Goal: Use online tool/utility: Utilize a website feature to perform a specific function

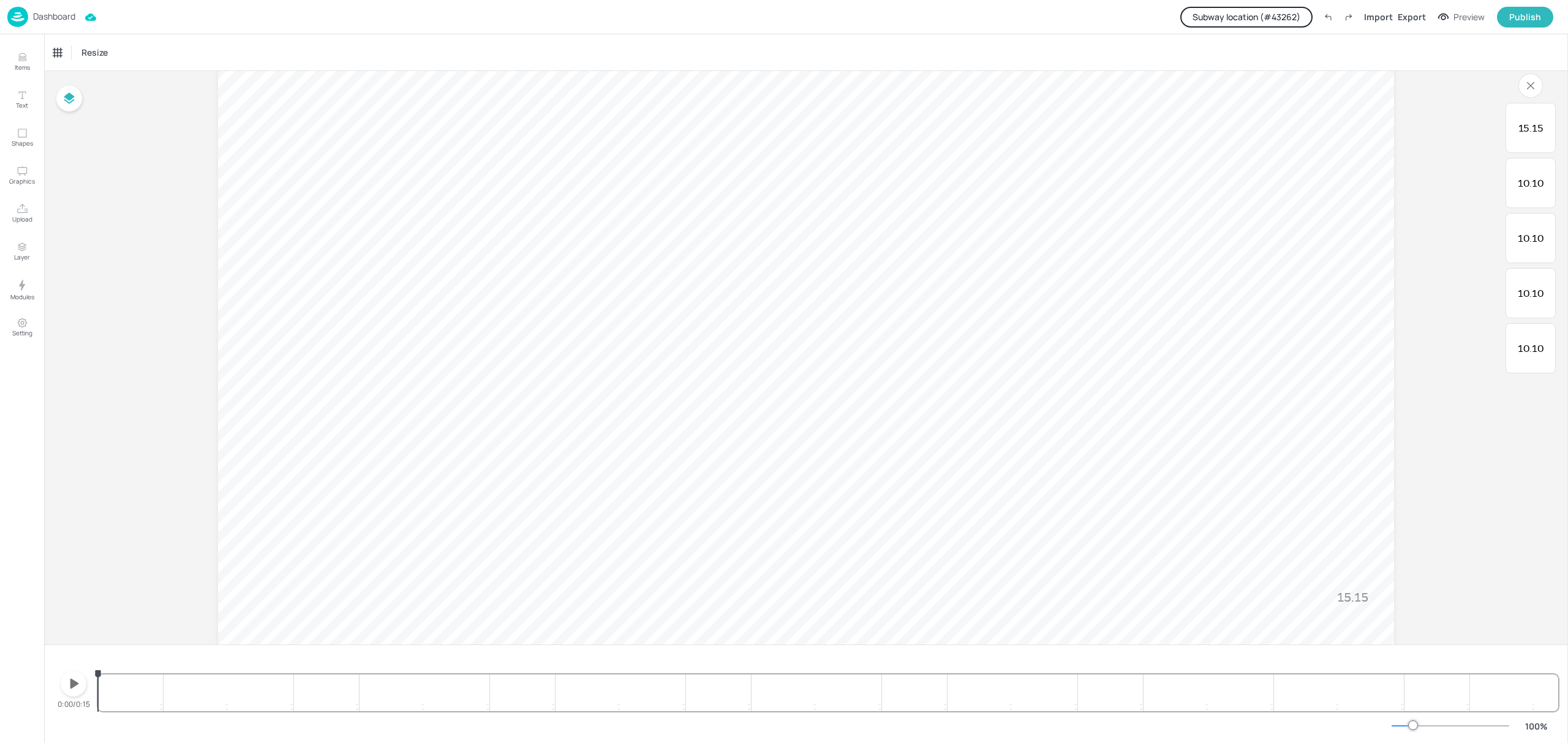
scroll to position [81, 0]
click at [79, 686] on icon "button" at bounding box center [73, 683] width 20 height 20
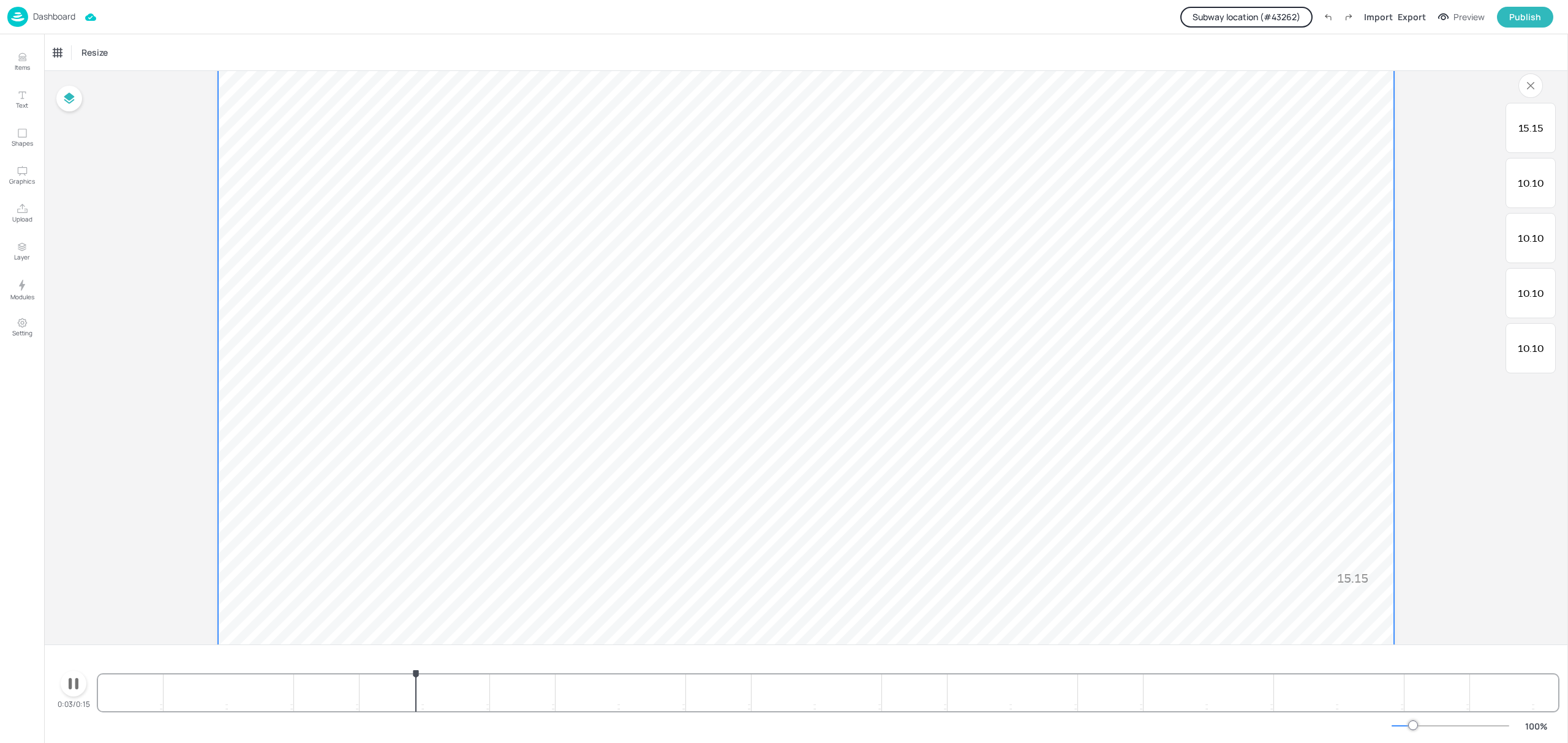
scroll to position [157, 0]
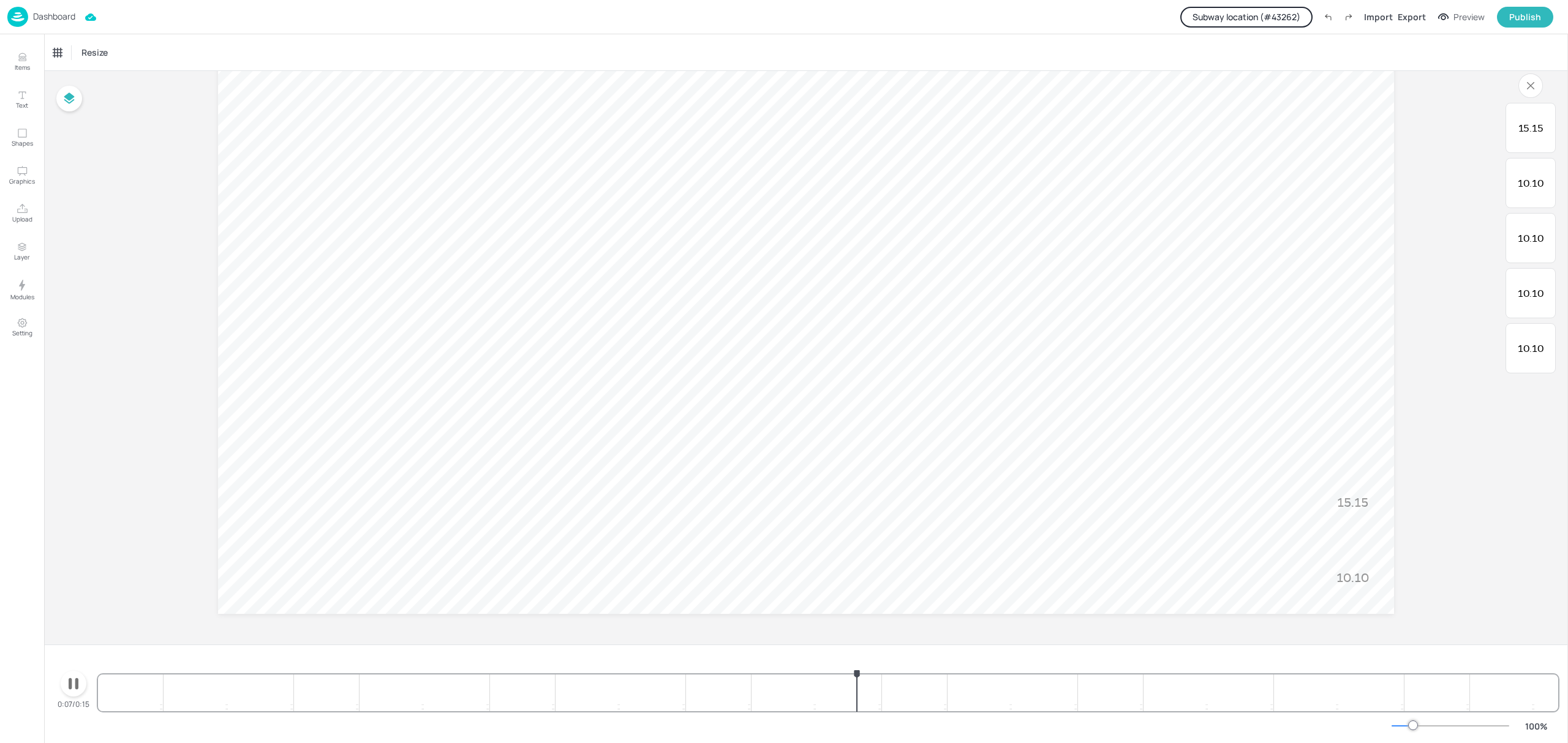
click at [74, 686] on icon "button" at bounding box center [73, 683] width 20 height 20
click at [1292, 15] on button "Subway location (# 43262 )" at bounding box center [1246, 17] width 132 height 21
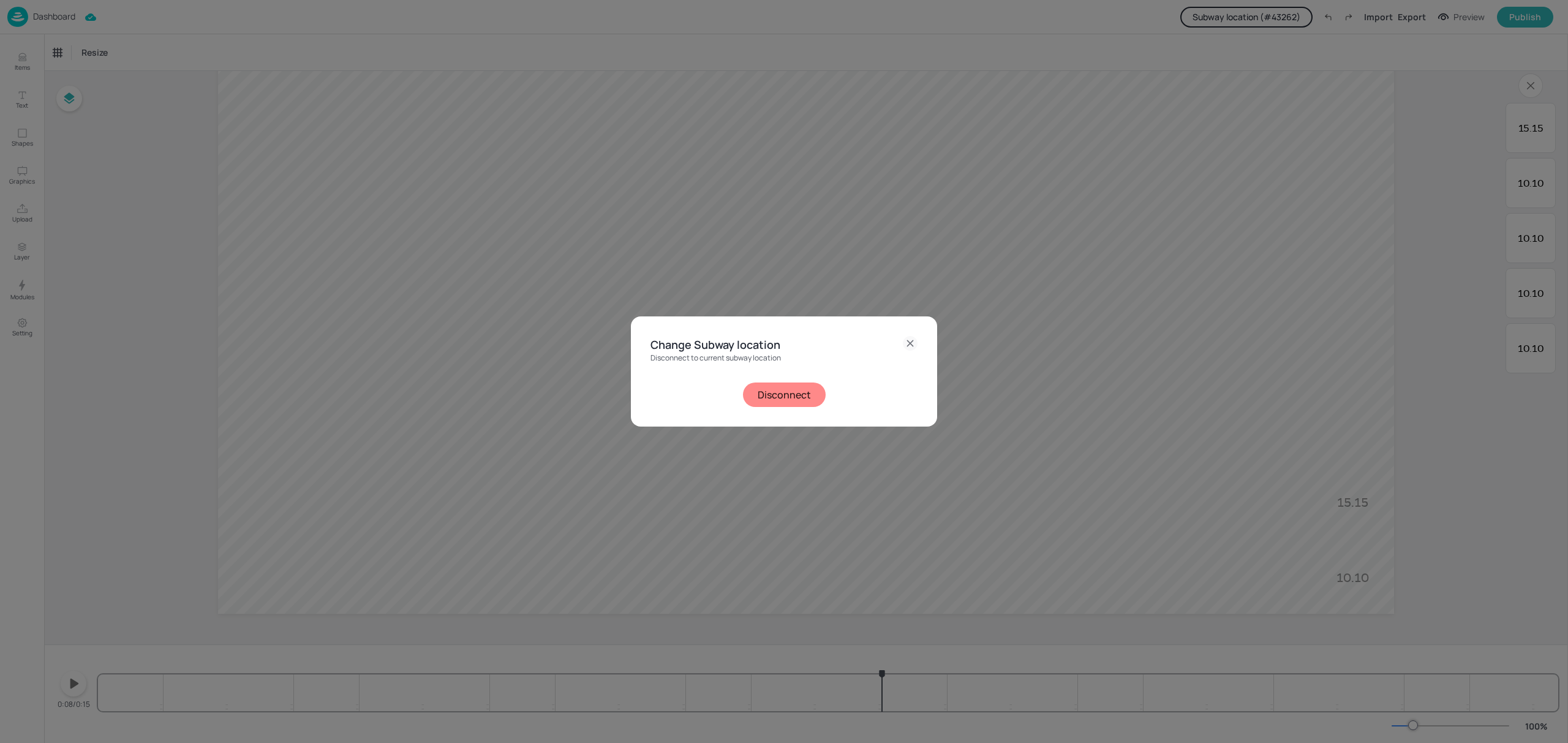
click at [783, 398] on button "Disconnect" at bounding box center [785, 394] width 83 height 24
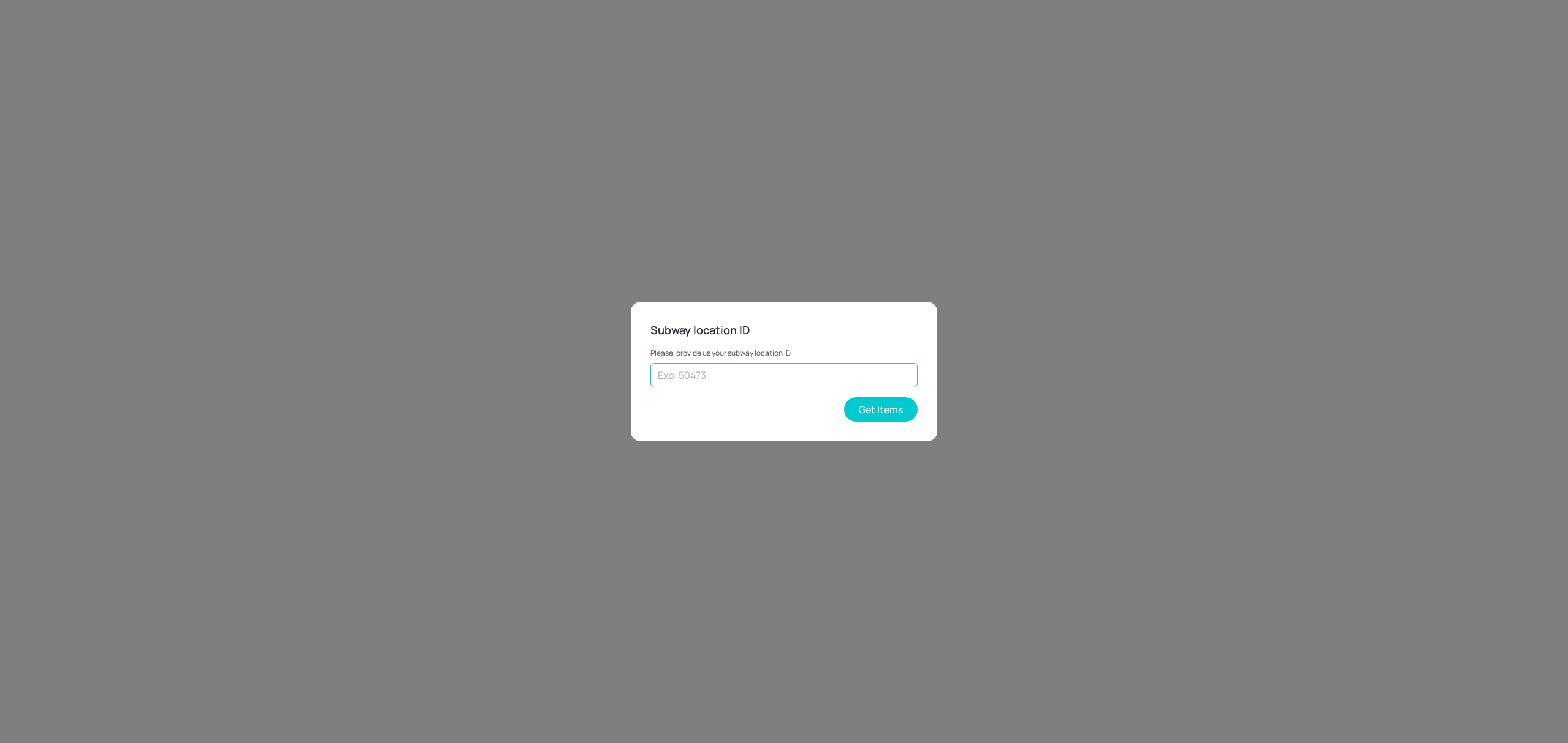
click at [800, 375] on input "text" at bounding box center [783, 375] width 267 height 24
type input "70308"
click at [883, 408] on button "Get Items" at bounding box center [881, 409] width 73 height 24
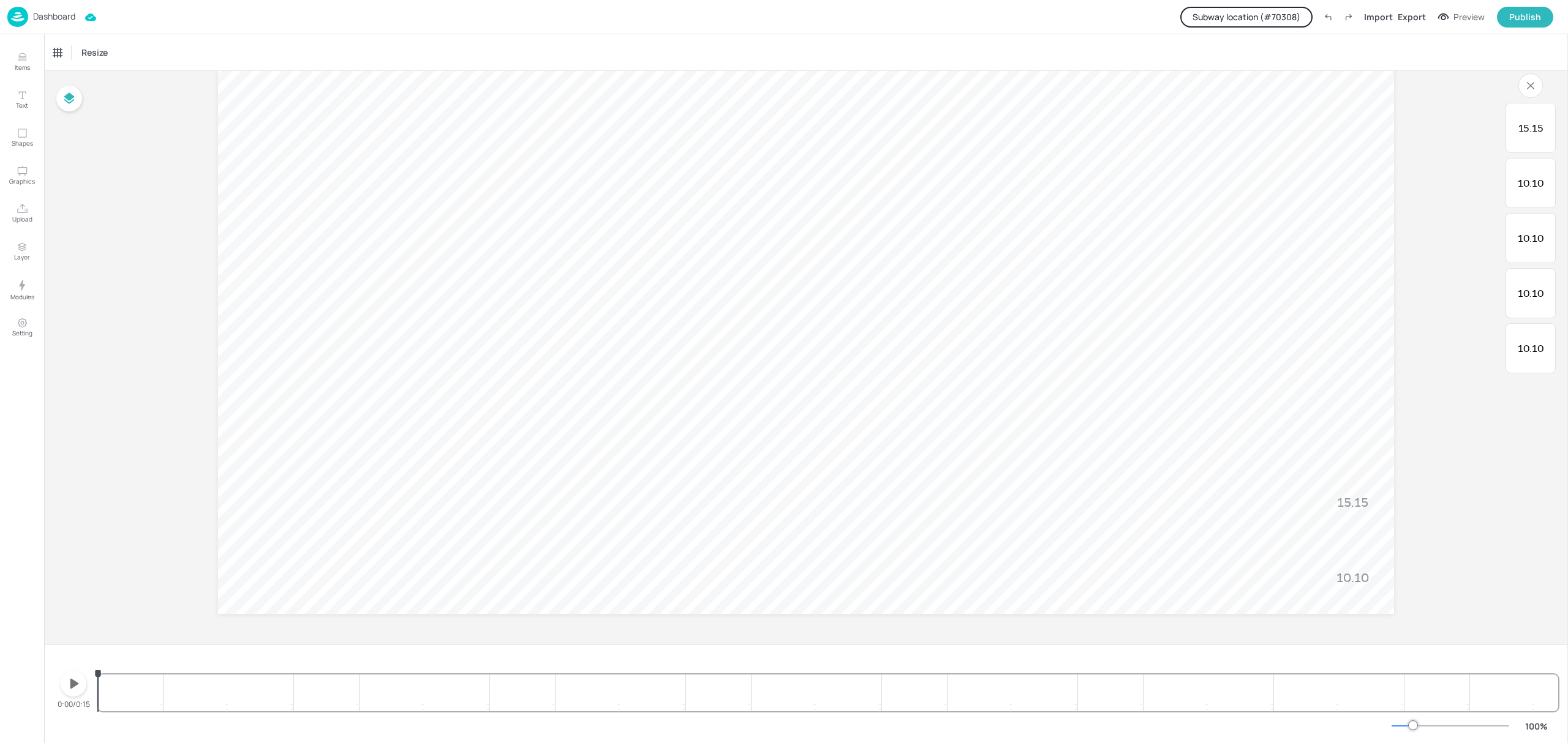
click at [66, 684] on icon "button" at bounding box center [73, 683] width 20 height 20
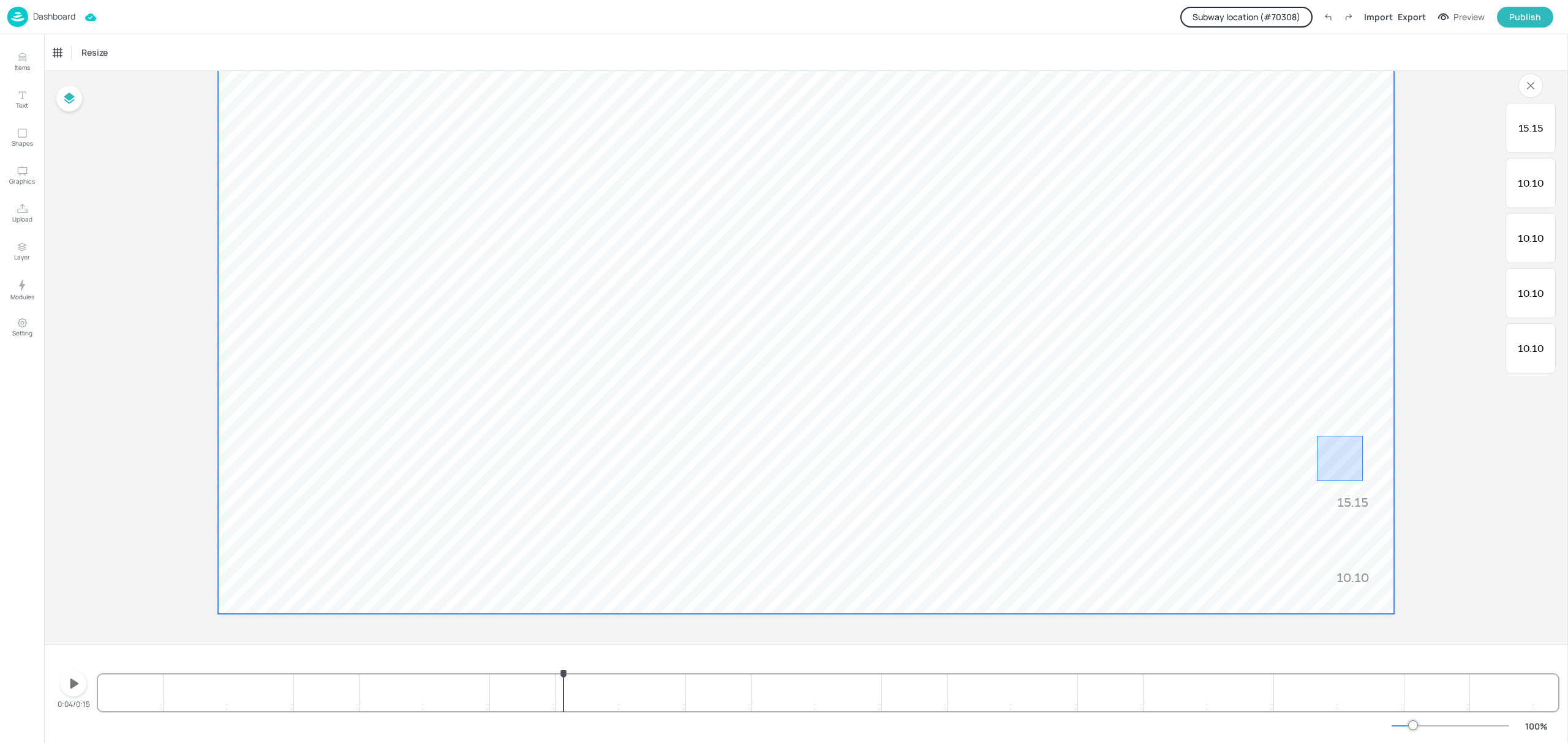
drag, startPoint x: 1363, startPoint y: 436, endPoint x: 1317, endPoint y: 482, distance: 65.1
click at [1317, 482] on video at bounding box center [806, 283] width 1176 height 661
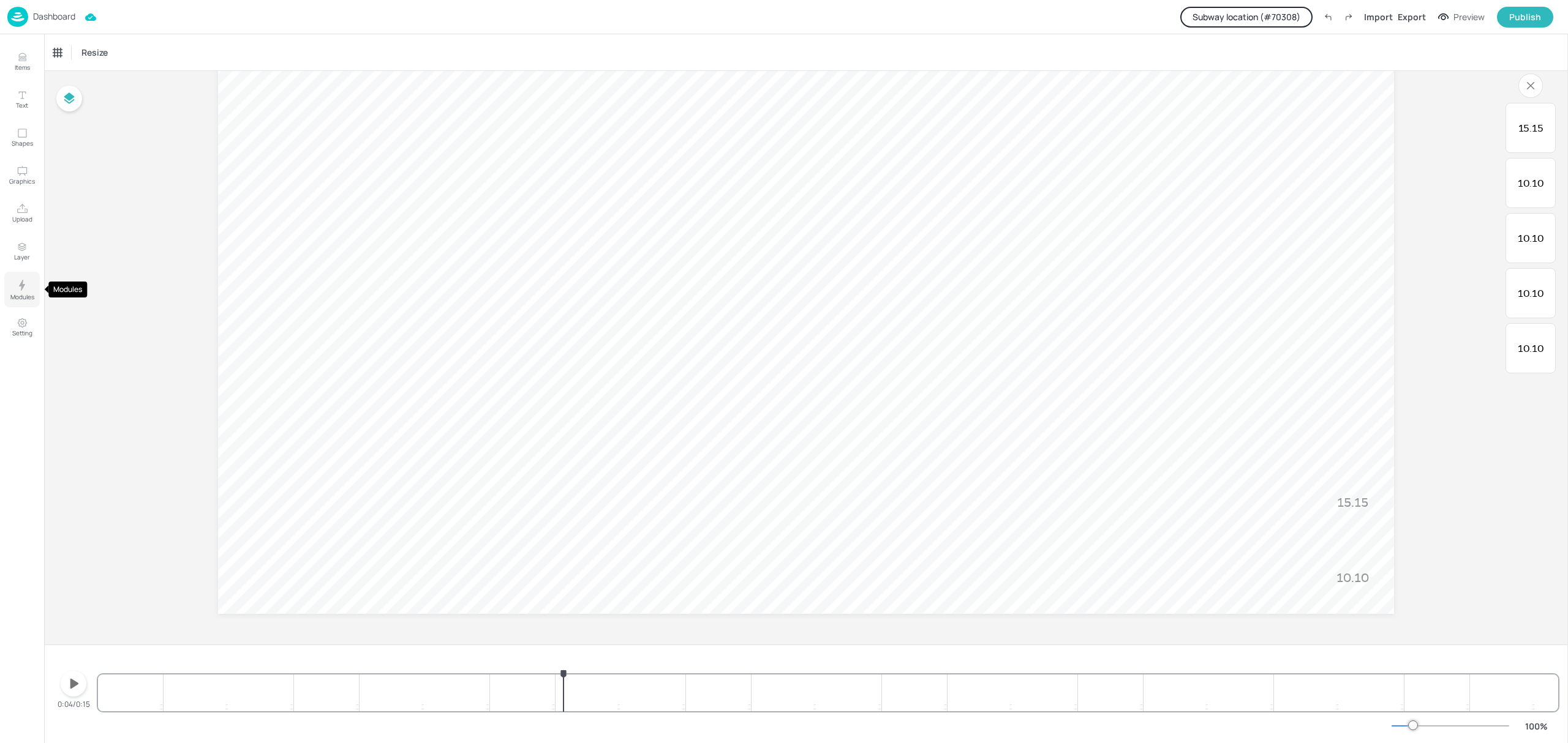
click at [13, 280] on button "Modules" at bounding box center [22, 289] width 35 height 35
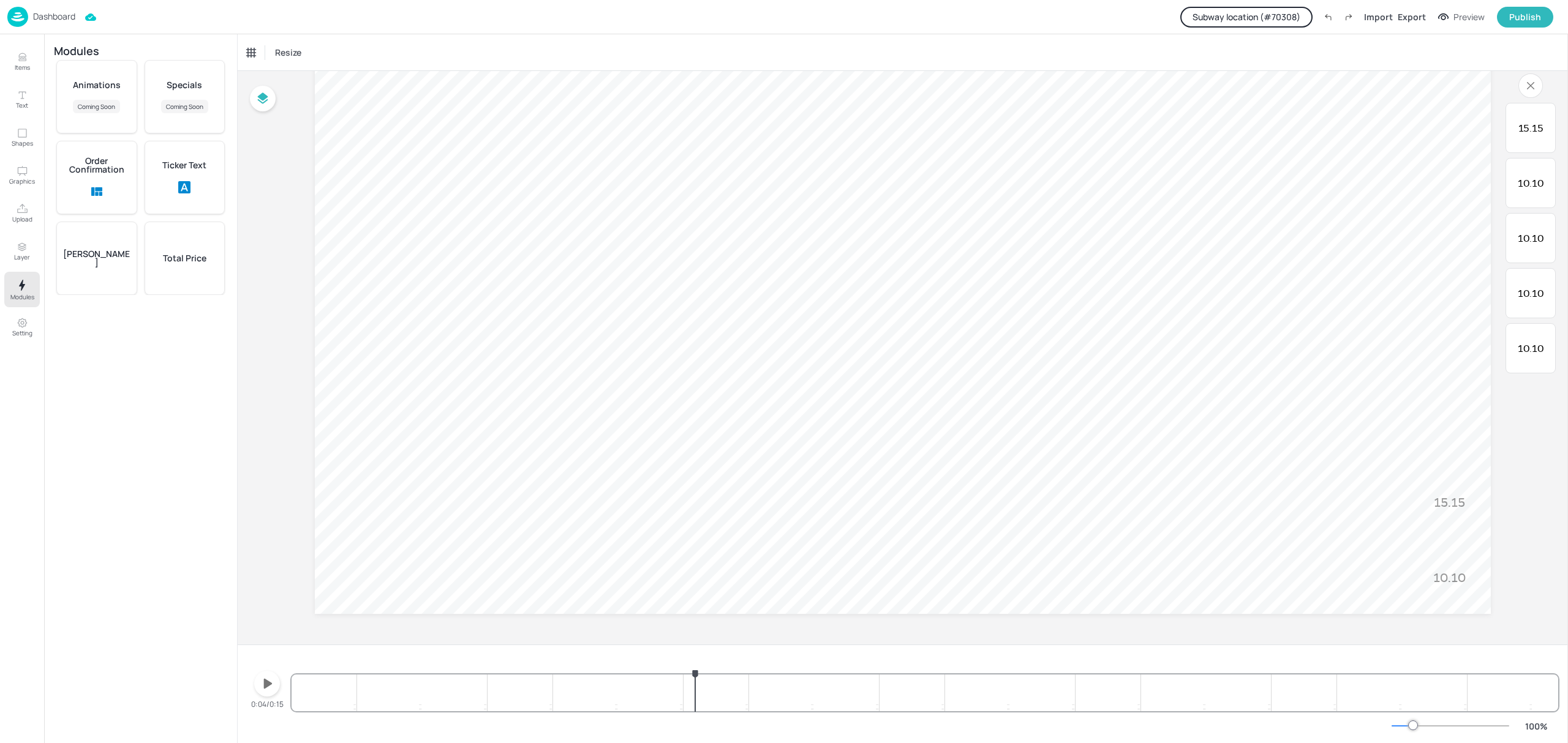
click at [179, 268] on div "Total Price" at bounding box center [185, 258] width 81 height 73
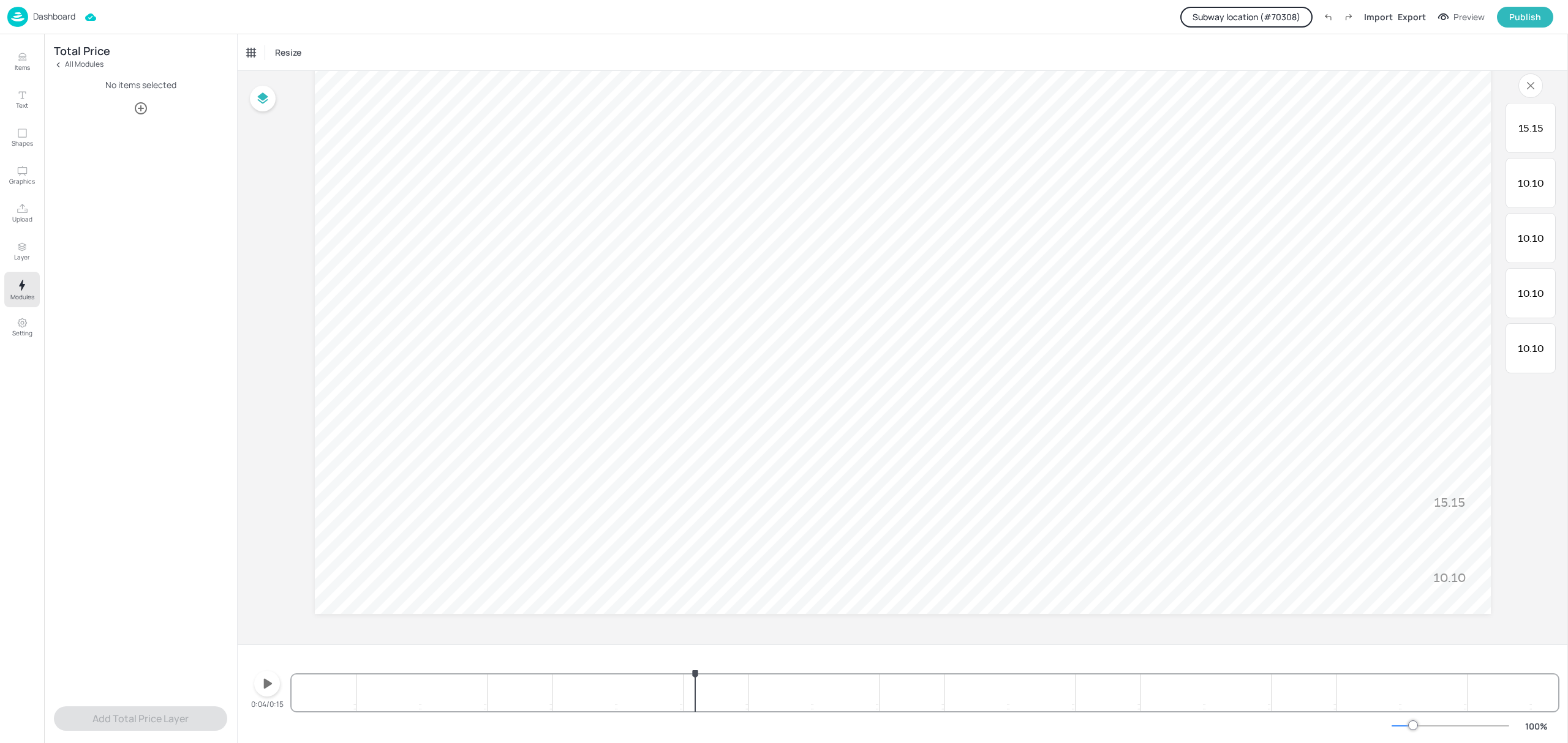
click at [136, 110] on icon "button" at bounding box center [141, 108] width 12 height 12
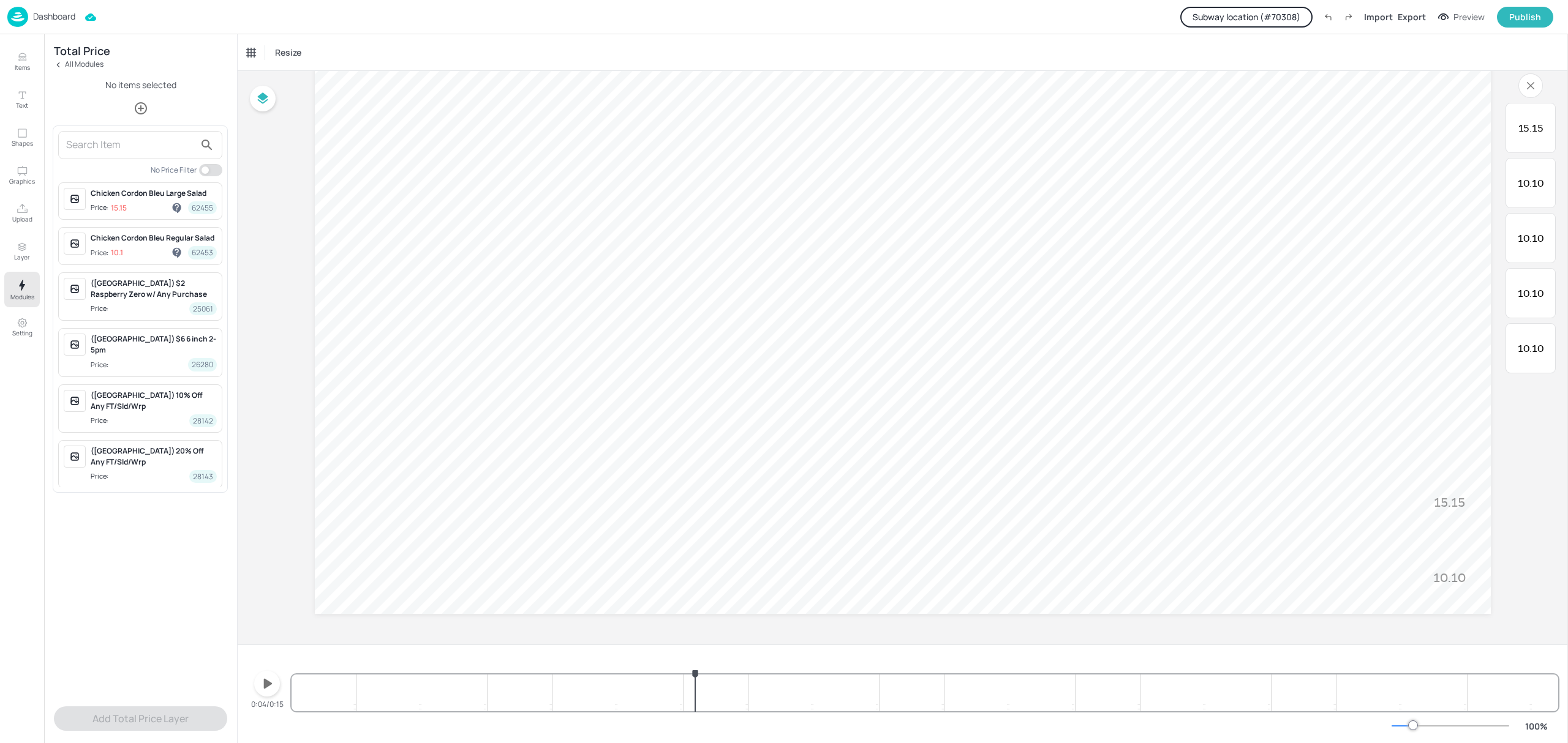
click at [106, 136] on input "text" at bounding box center [130, 145] width 129 height 20
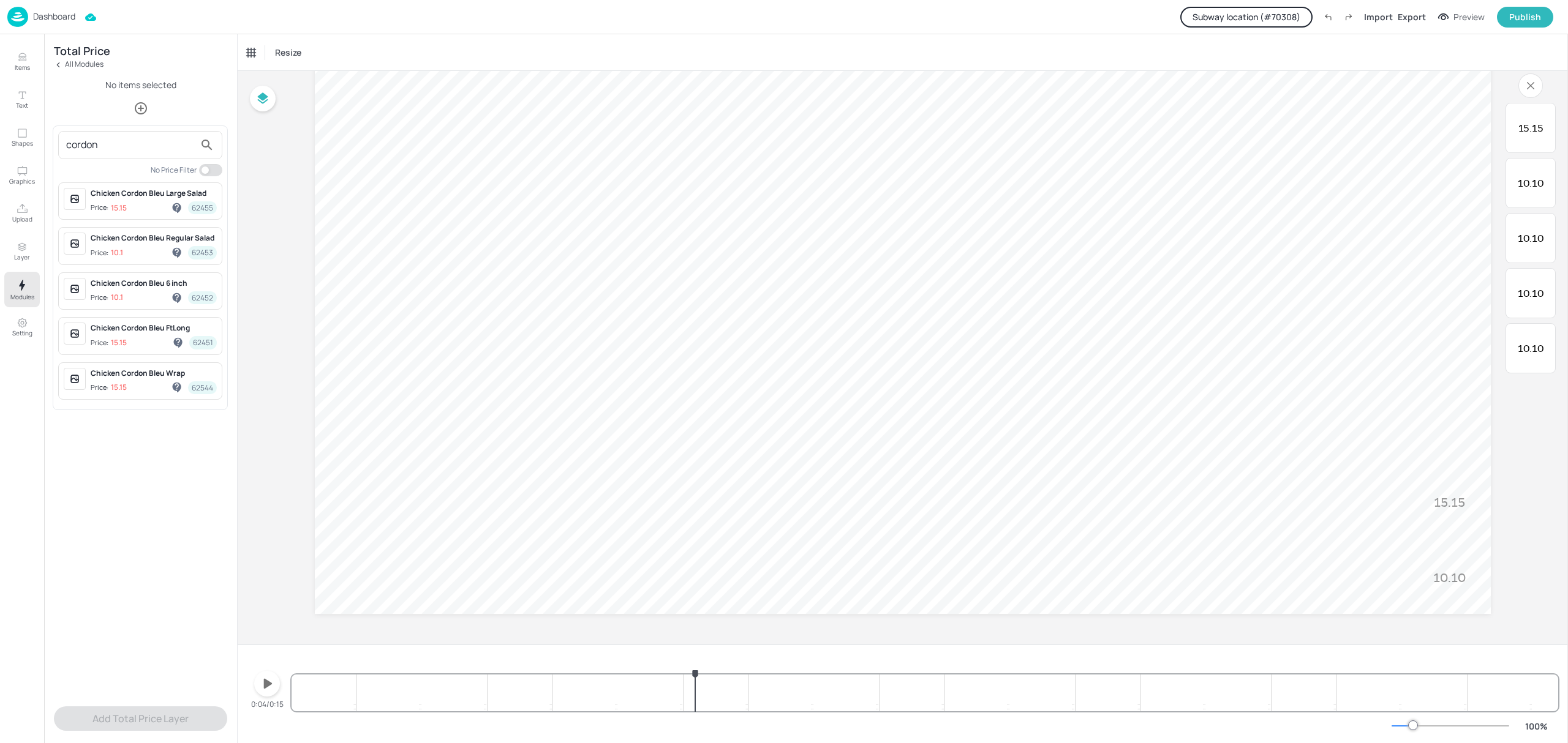
click at [138, 287] on div "Chicken Cordon Bleu 6 inch" at bounding box center [154, 283] width 126 height 11
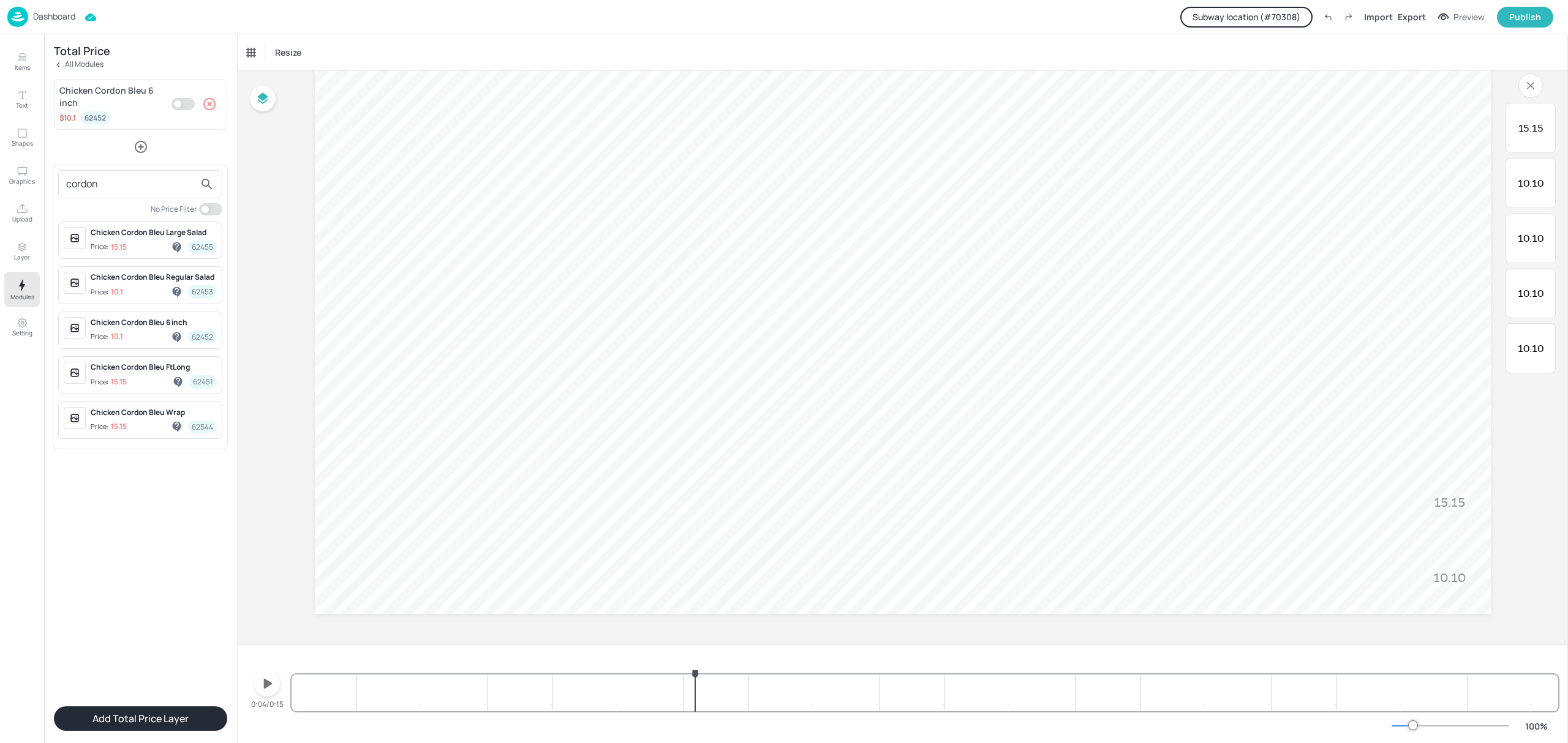
drag, startPoint x: 104, startPoint y: 179, endPoint x: 62, endPoint y: 184, distance: 42.3
click at [62, 184] on div "cordon" at bounding box center [140, 184] width 164 height 28
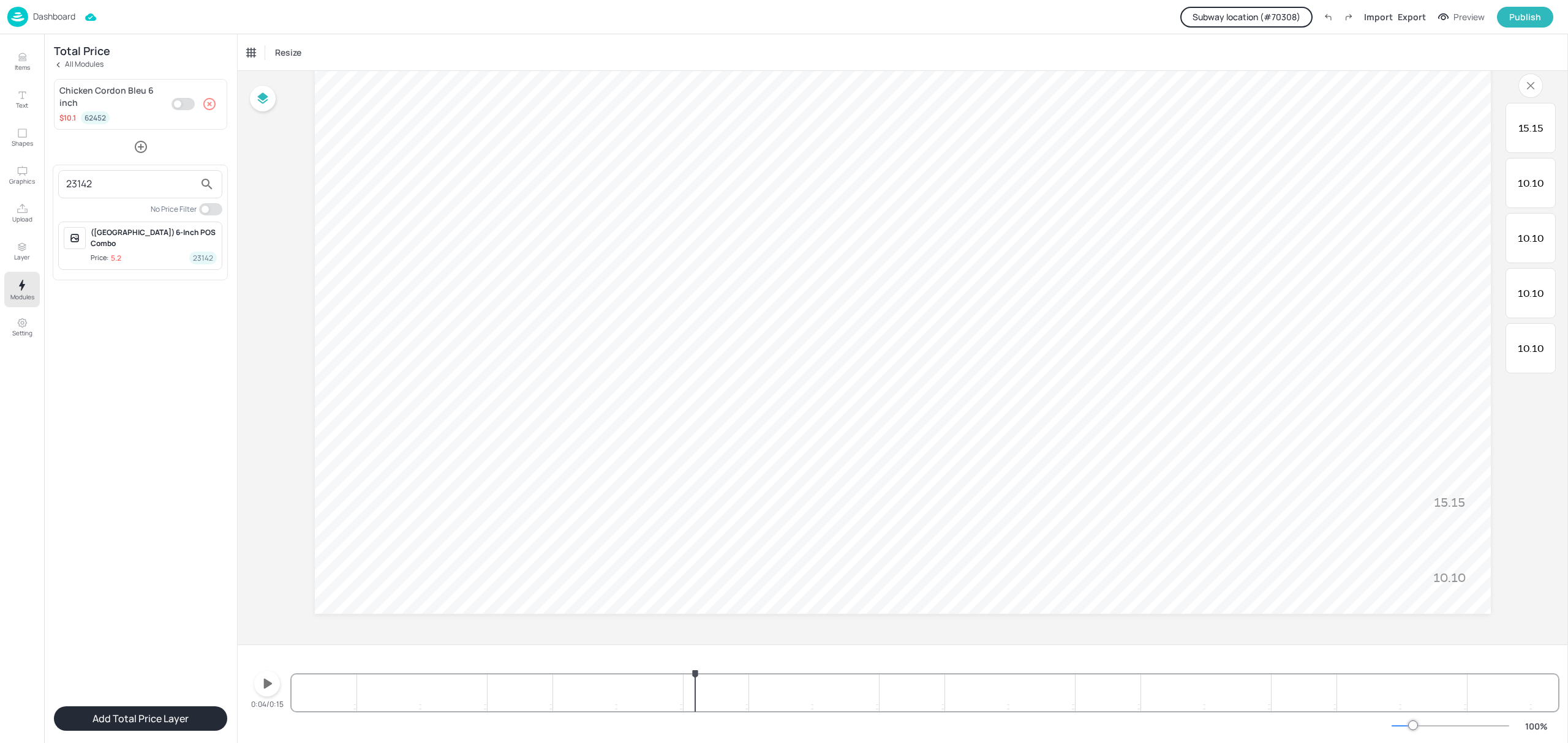
type input "23142"
click at [120, 254] on p "5.2" at bounding box center [116, 258] width 10 height 9
click at [173, 192] on div at bounding box center [784, 371] width 1568 height 743
click at [157, 720] on button "Add Total Price Layer" at bounding box center [140, 719] width 174 height 24
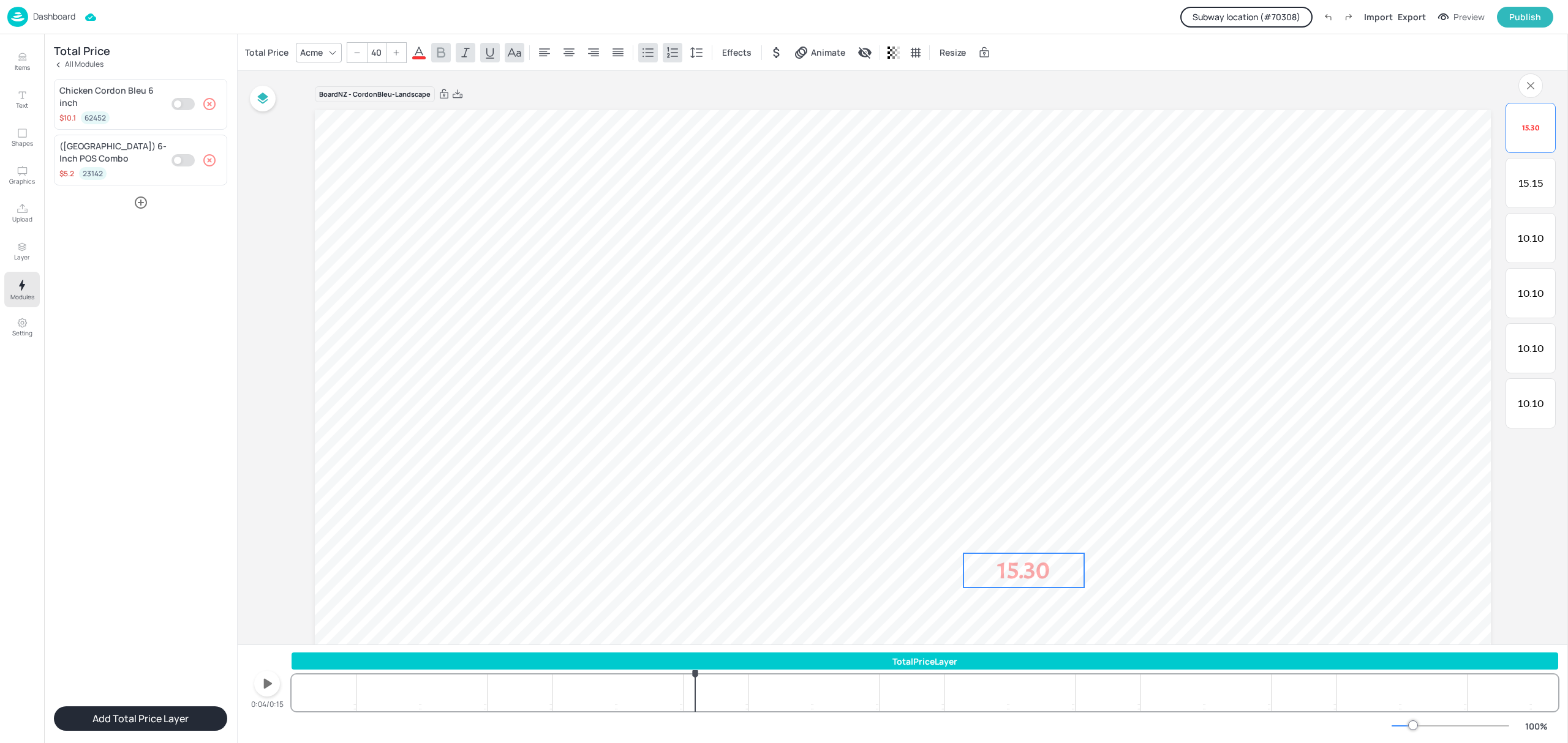
drag, startPoint x: 390, startPoint y: 146, endPoint x: 1017, endPoint y: 567, distance: 755.2
click at [1017, 567] on p "15.30" at bounding box center [1024, 570] width 121 height 35
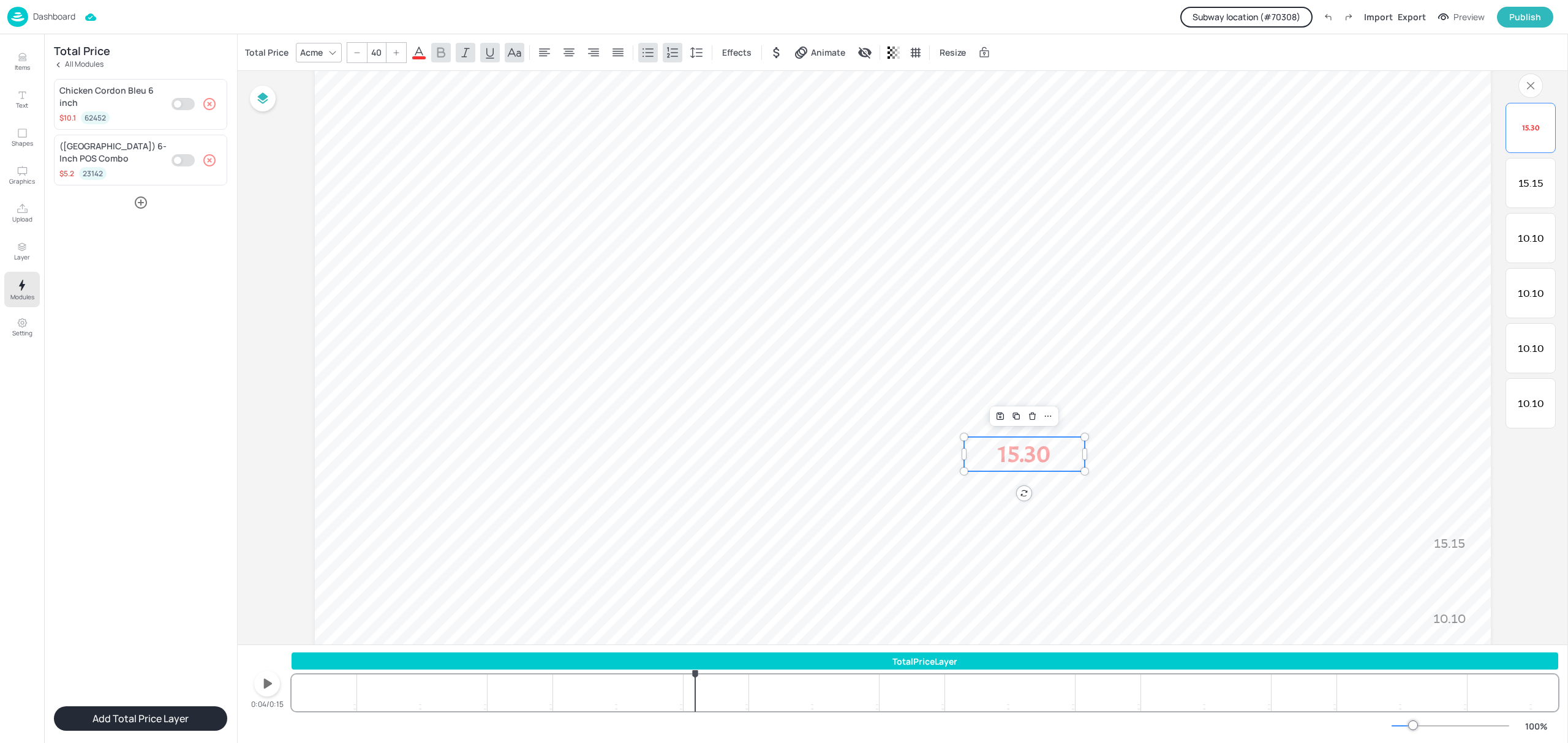
scroll to position [157, 0]
drag, startPoint x: 1042, startPoint y: 415, endPoint x: 1458, endPoint y: 544, distance: 435.5
click at [1458, 544] on p "15.30" at bounding box center [1440, 542] width 121 height 35
drag, startPoint x: 1498, startPoint y: 540, endPoint x: 1427, endPoint y: 543, distance: 71.1
click at [1427, 543] on div at bounding box center [1429, 558] width 9 height 68
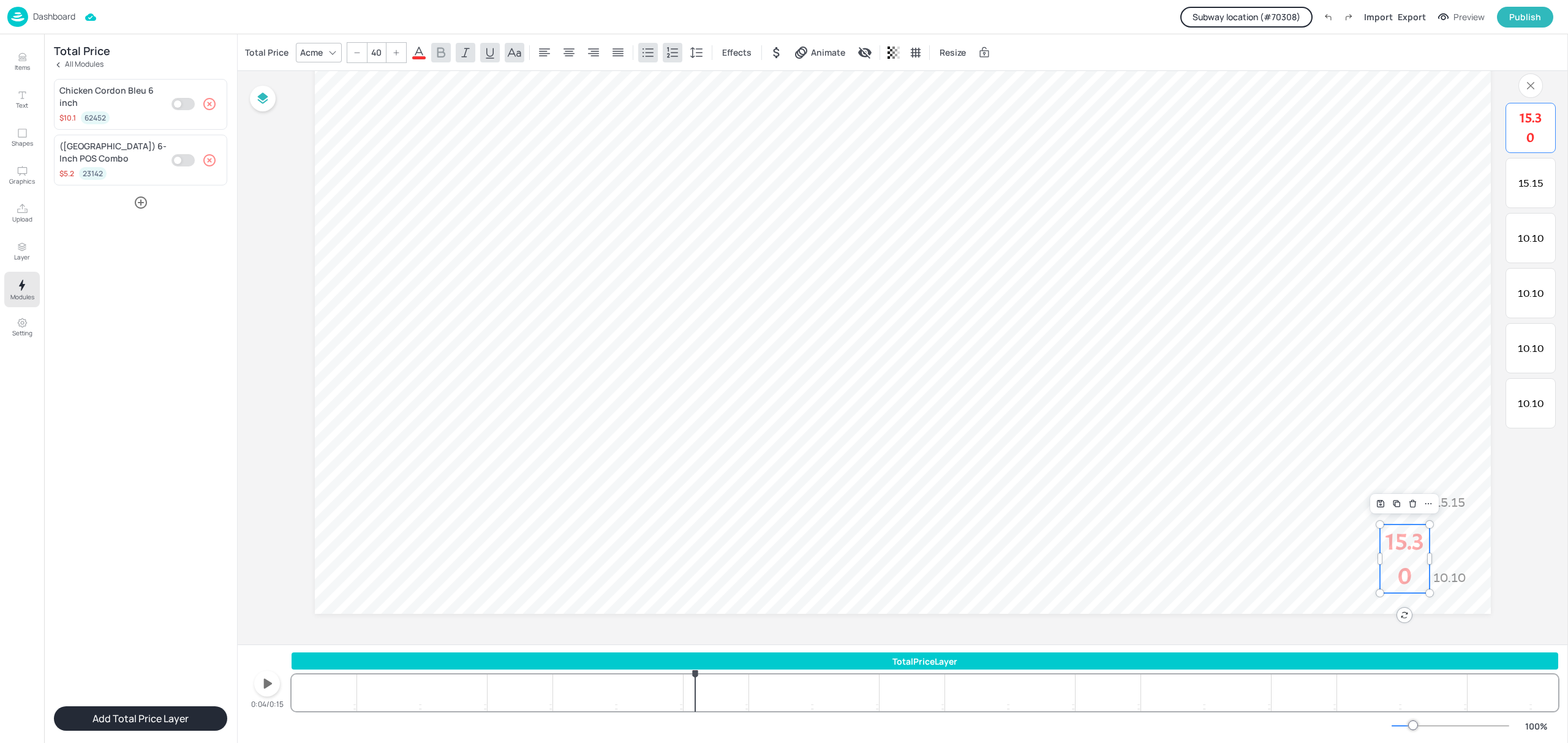
click at [375, 49] on input "40" at bounding box center [376, 53] width 17 height 20
type input "20"
click at [421, 54] on icon at bounding box center [419, 53] width 15 height 15
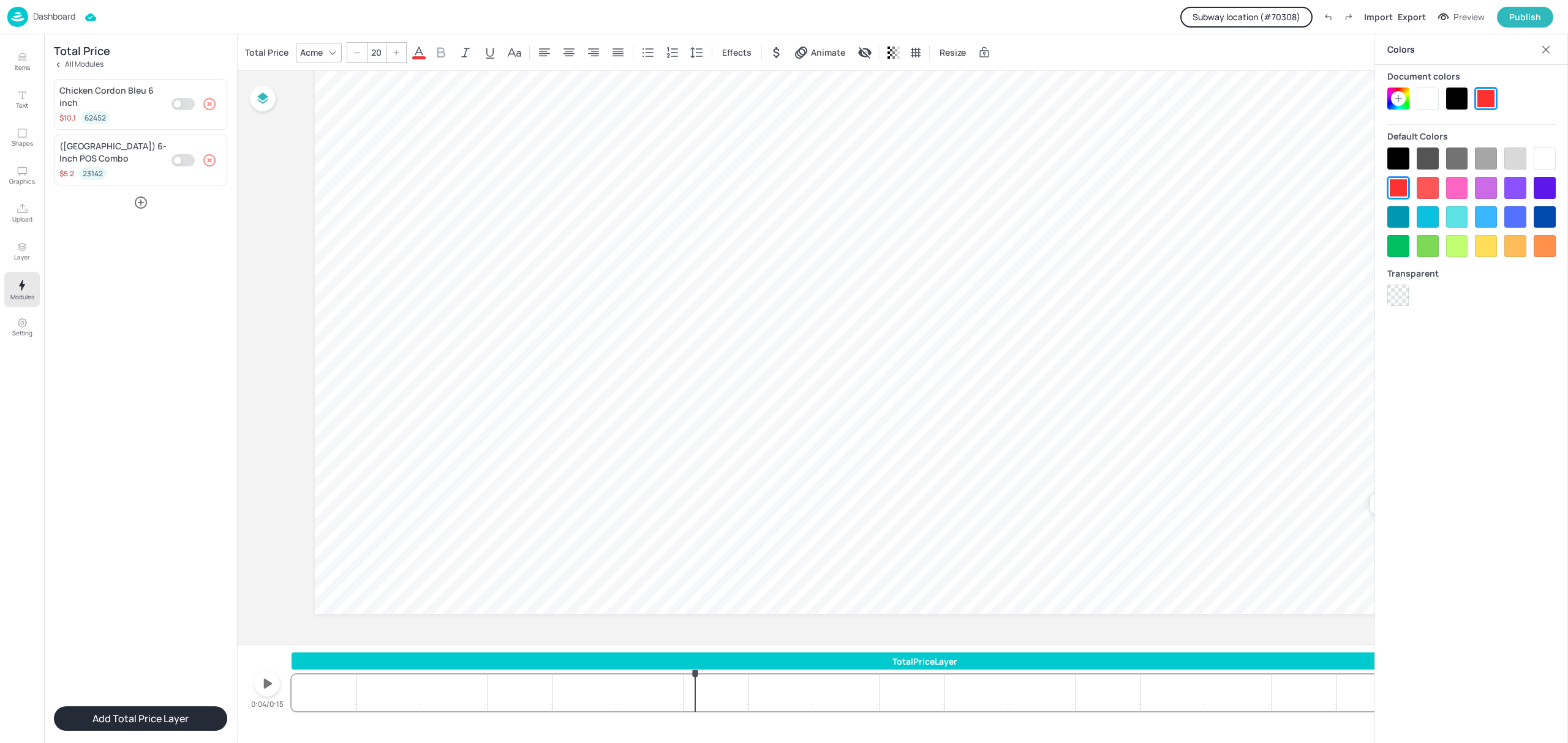
click at [1451, 106] on div at bounding box center [1457, 98] width 22 height 22
click at [277, 54] on div "Total Price" at bounding box center [267, 53] width 48 height 20
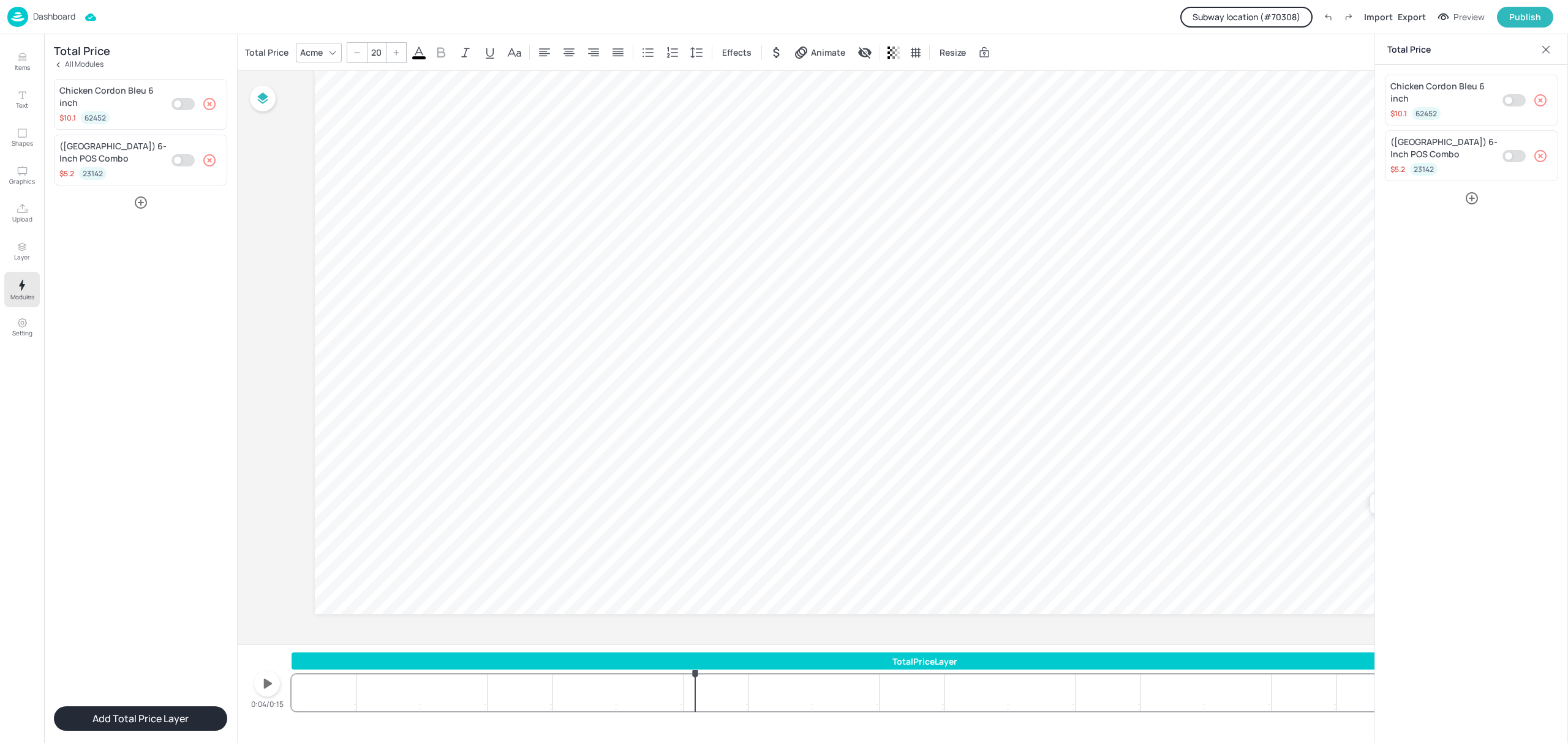
click at [307, 57] on div "Acme" at bounding box center [312, 52] width 28 height 18
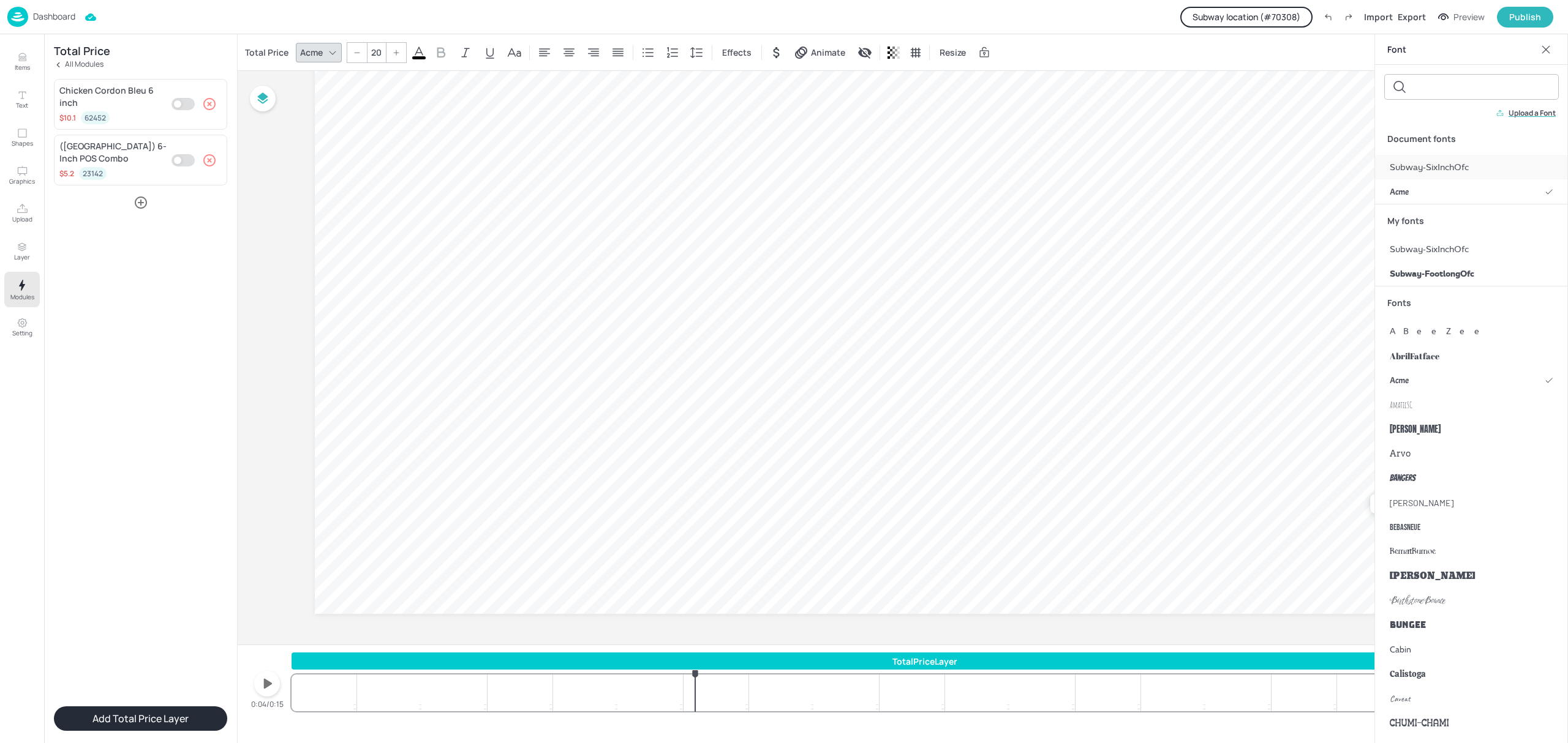
click at [1439, 164] on span "Subway-SixInchOfc" at bounding box center [1430, 167] width 79 height 13
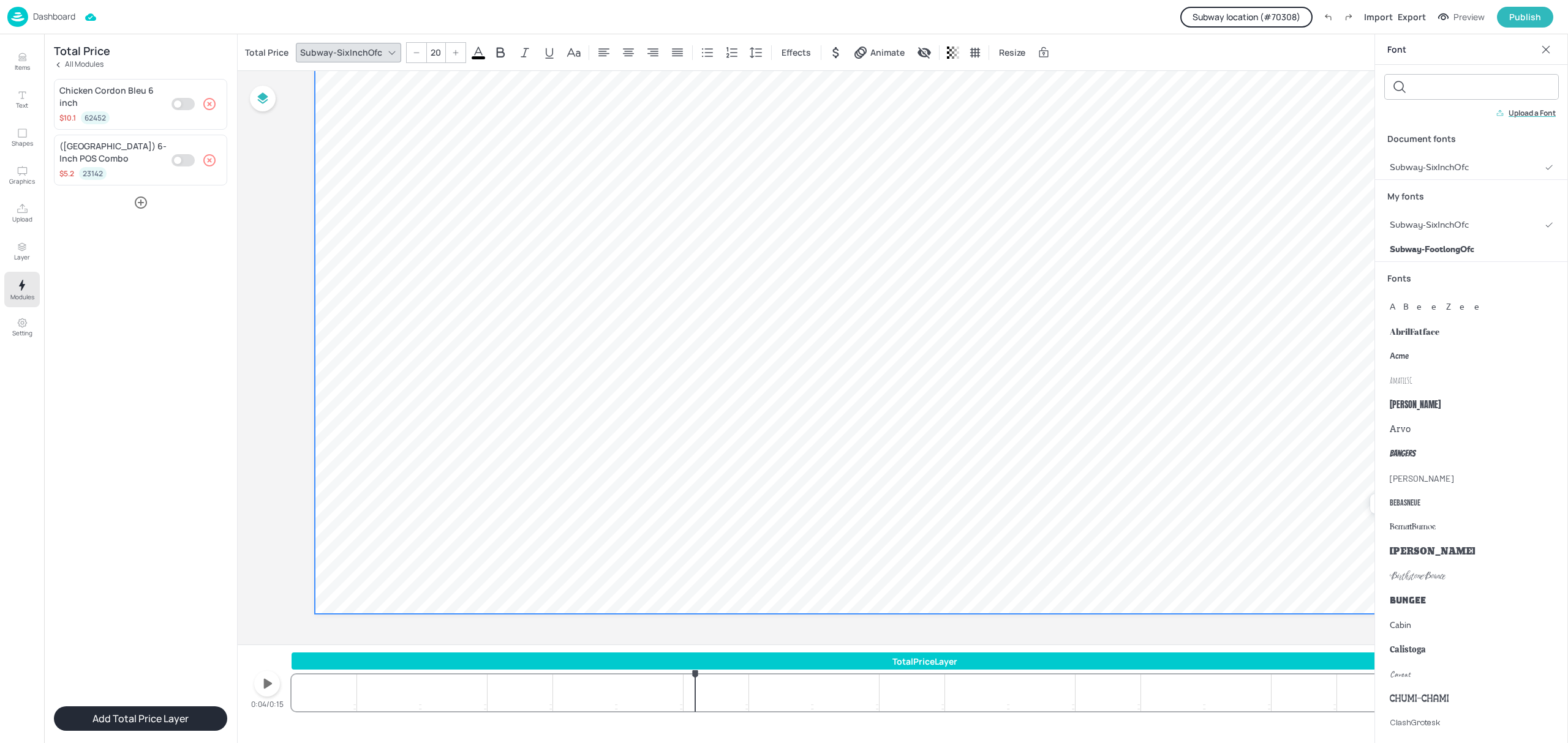
click at [1093, 356] on video at bounding box center [903, 283] width 1176 height 661
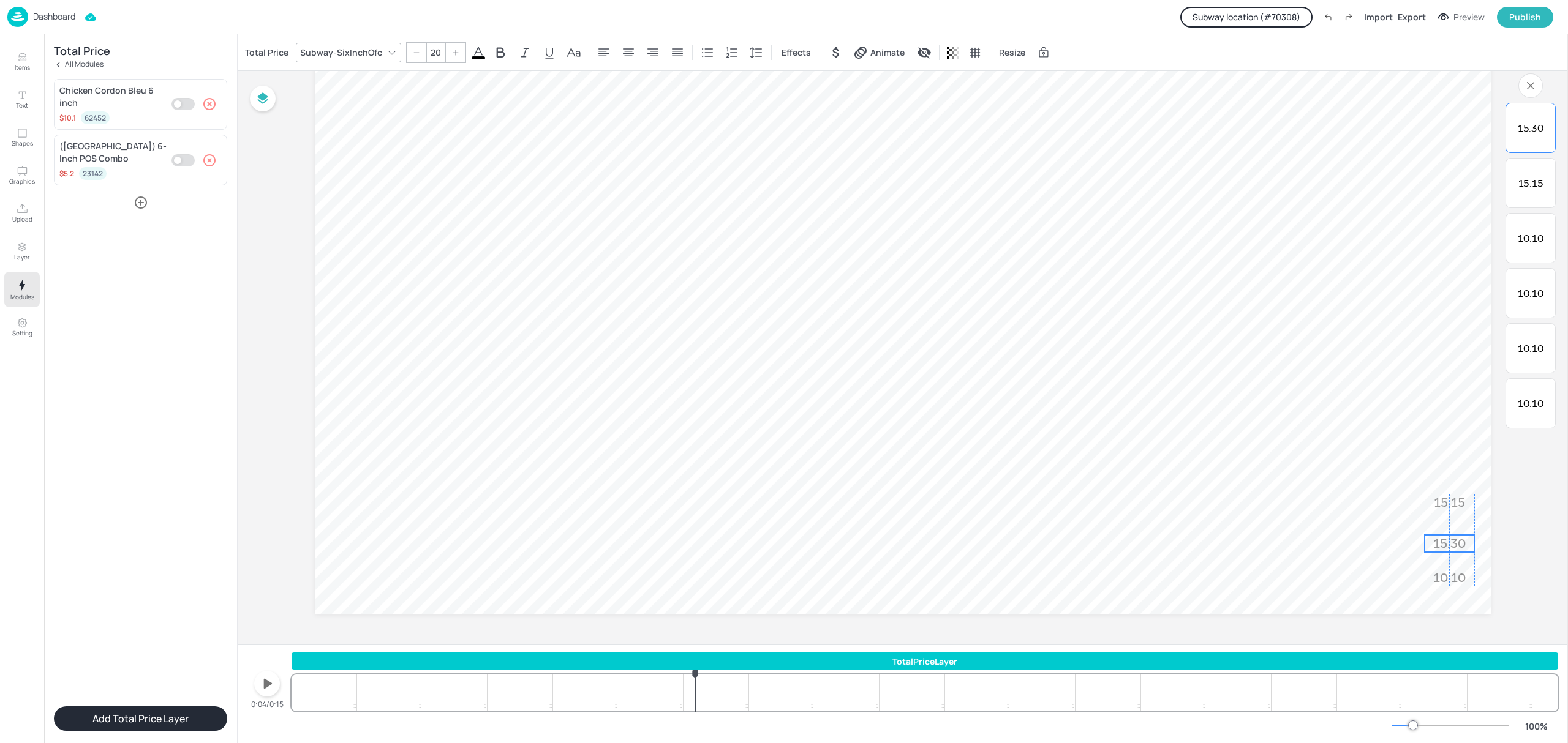
drag, startPoint x: 1414, startPoint y: 532, endPoint x: 1457, endPoint y: 542, distance: 44.1
click at [1457, 542] on p "15.30" at bounding box center [1449, 544] width 49 height 17
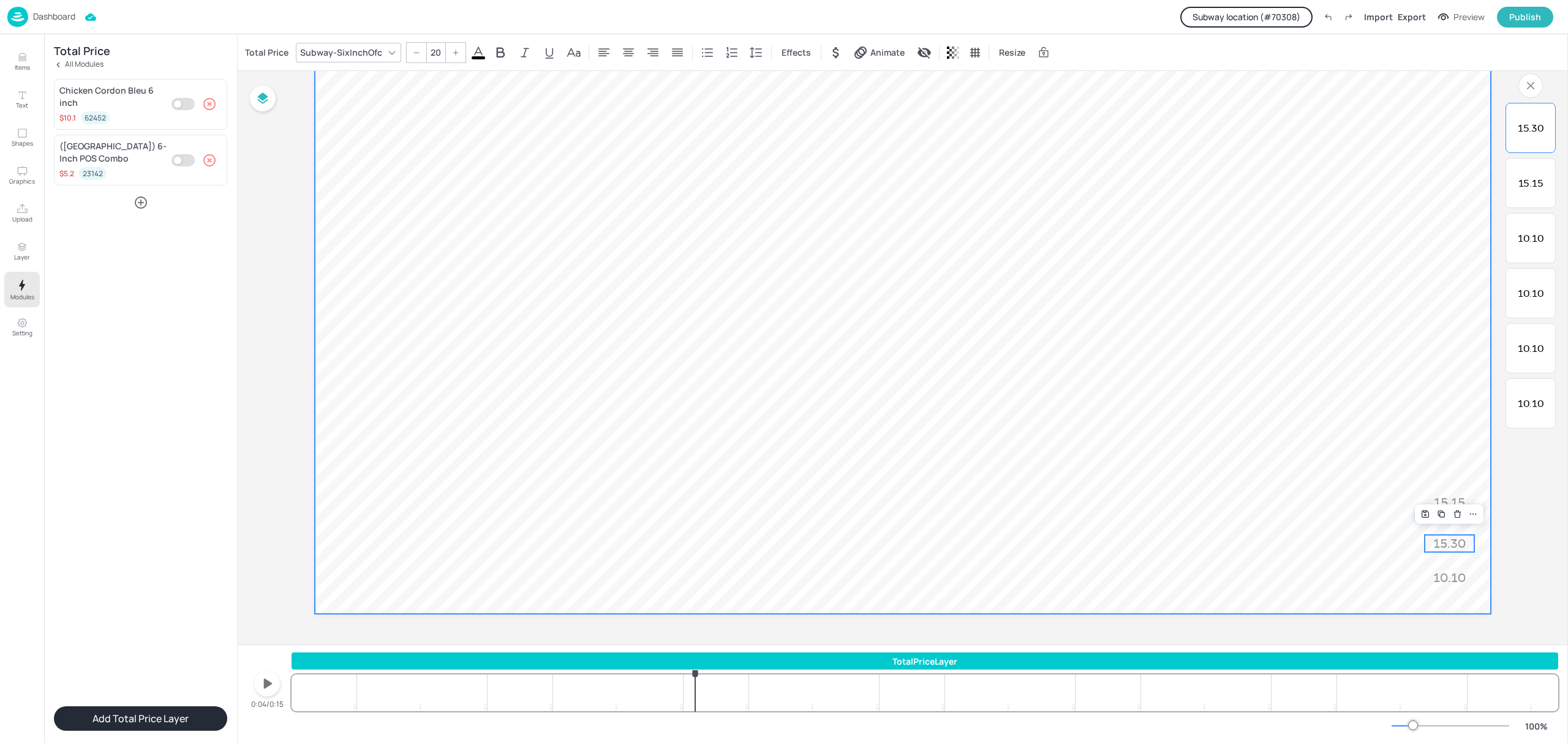
click at [1483, 539] on video at bounding box center [903, 283] width 1176 height 661
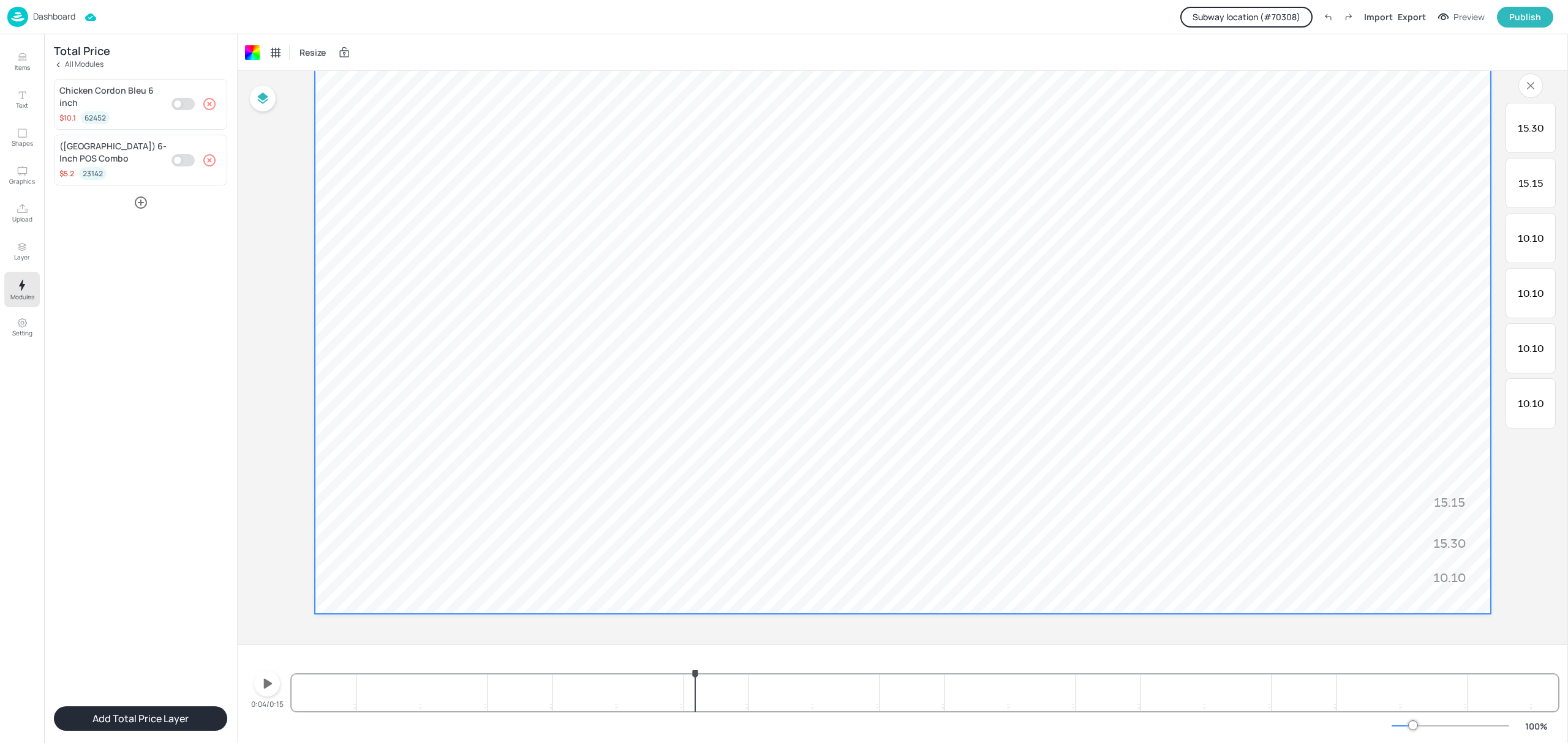
click at [208, 106] on icon "button" at bounding box center [209, 104] width 15 height 15
click at [209, 102] on icon "button" at bounding box center [209, 104] width 15 height 15
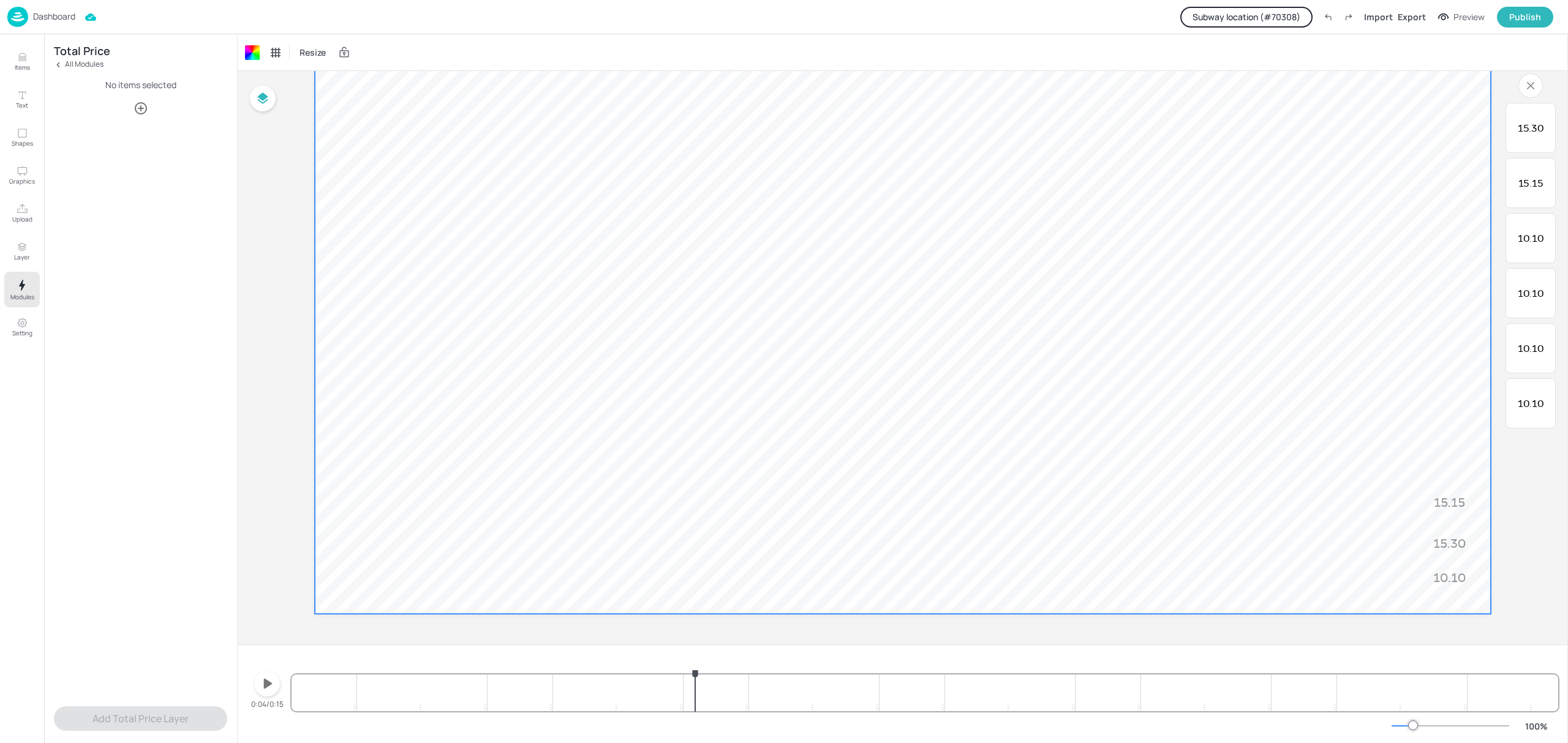
click at [138, 113] on icon "button" at bounding box center [141, 108] width 12 height 12
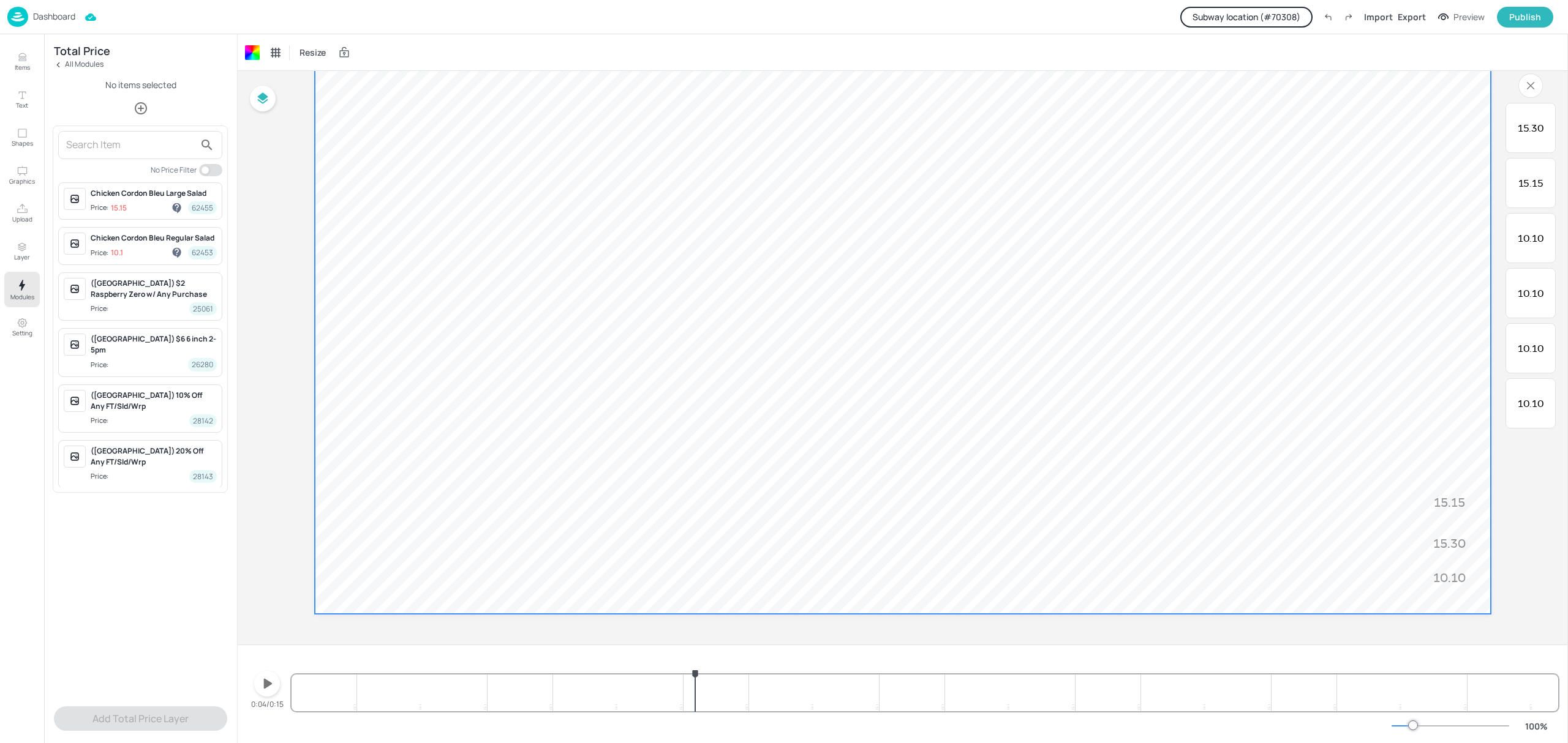
click at [138, 142] on input "text" at bounding box center [130, 145] width 129 height 20
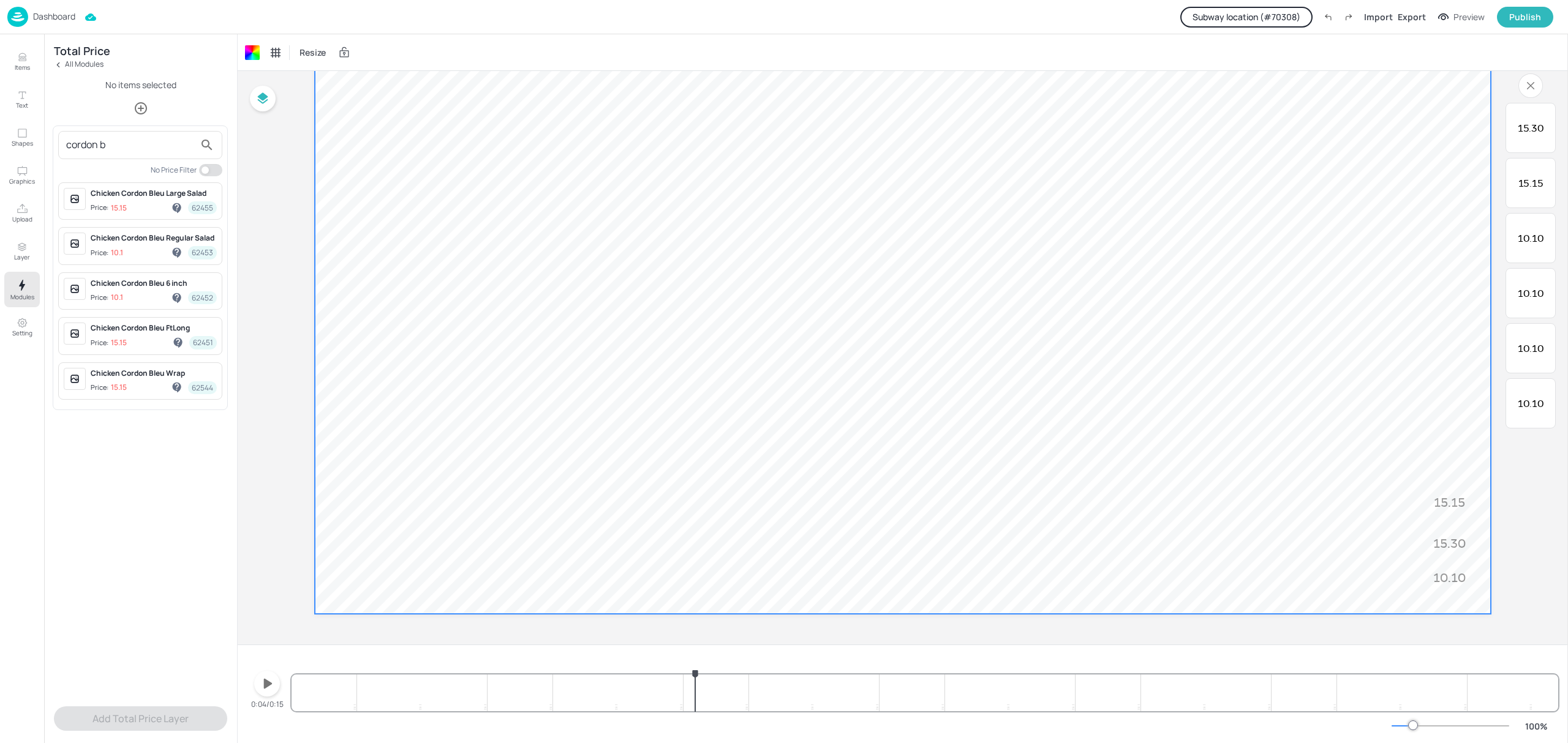
click at [147, 337] on div "Chicken Cordon Bleu FtLong Price: 15.15 62451" at bounding box center [154, 336] width 126 height 27
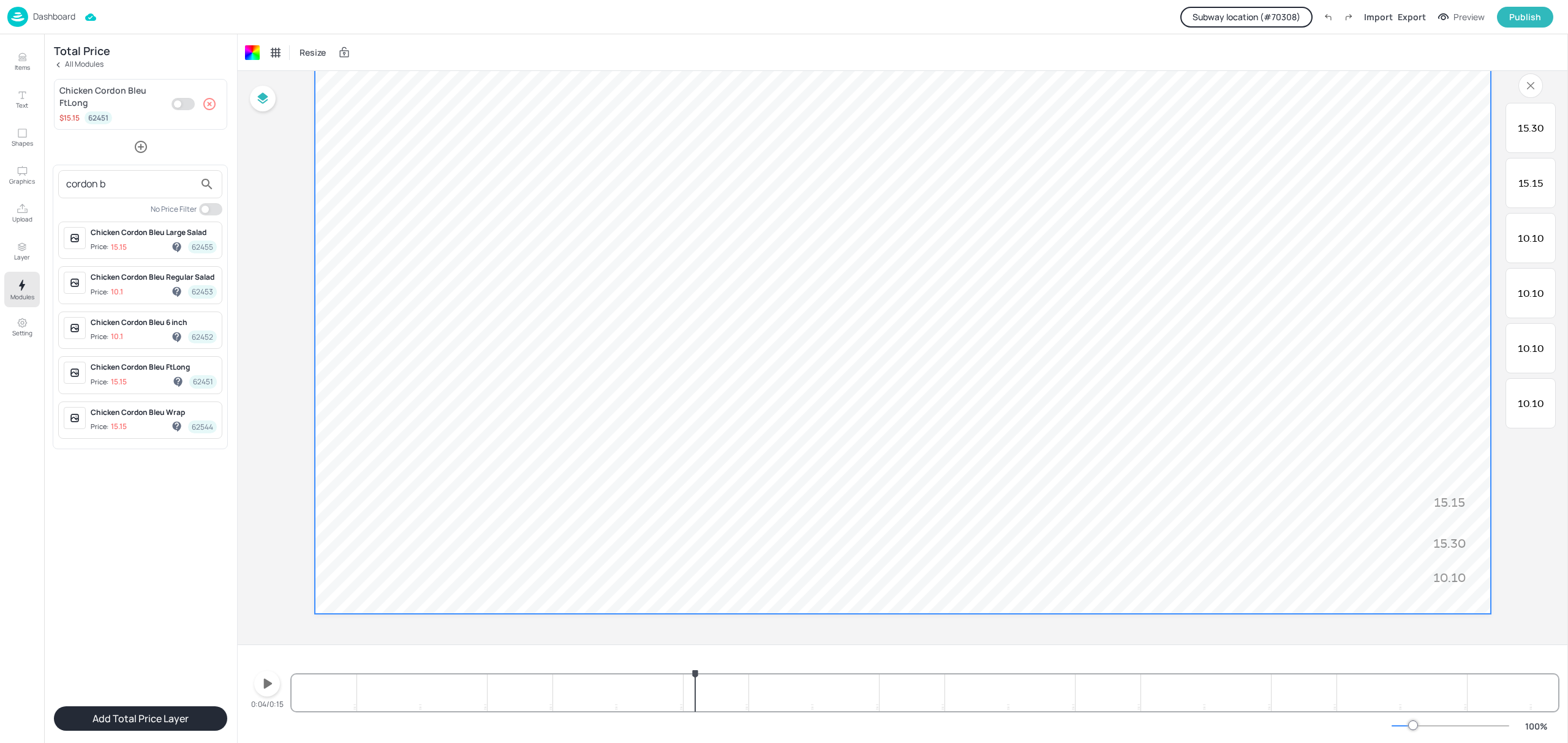
drag, startPoint x: 121, startPoint y: 180, endPoint x: -7, endPoint y: 180, distance: 128.0
click at [0, 180] on html "Dashboard Subway location (# 70308 ) Import Export Preview Publish Items Text S…" at bounding box center [784, 371] width 1568 height 743
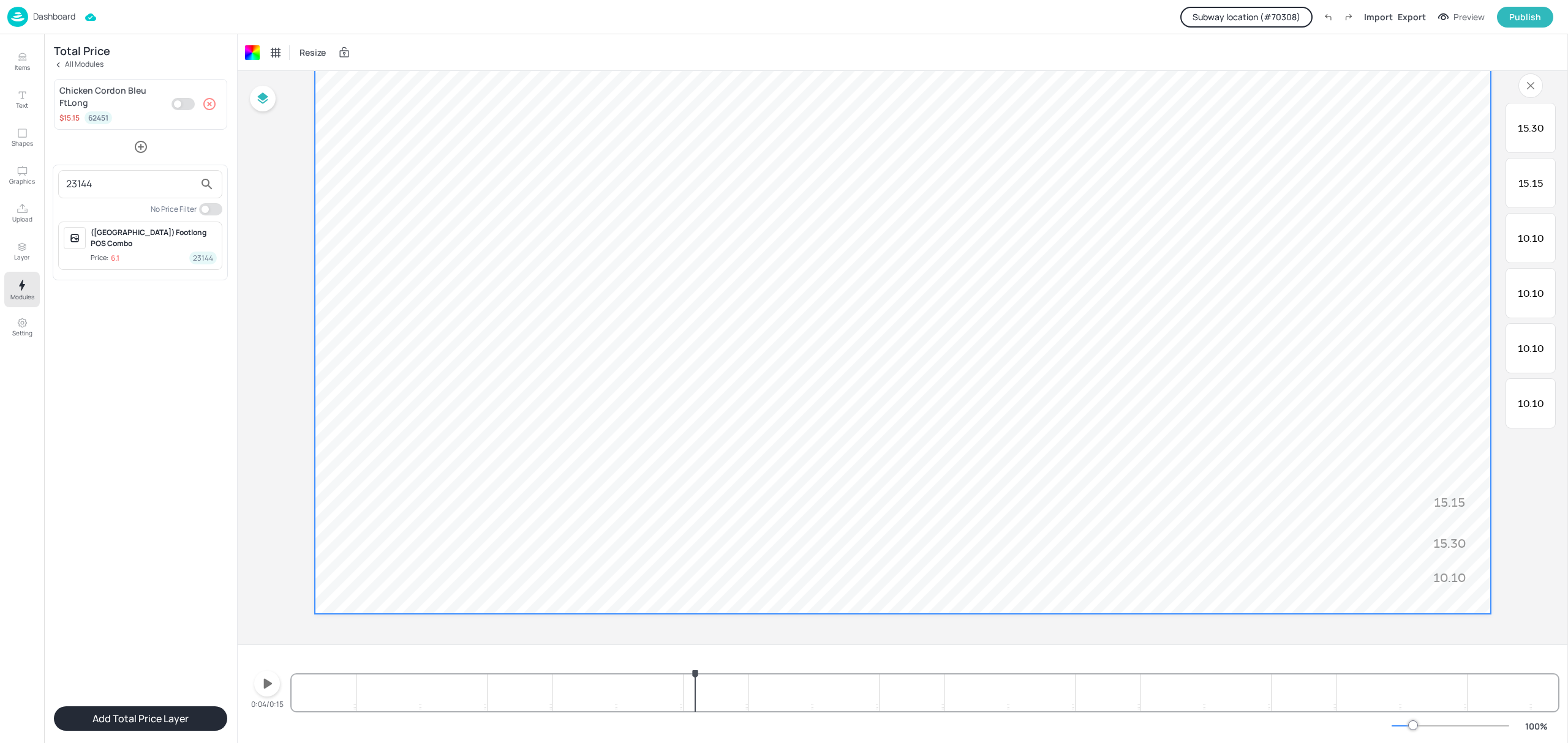
type input "23144"
drag, startPoint x: 155, startPoint y: 255, endPoint x: 151, endPoint y: 251, distance: 5.7
click at [153, 254] on div "([GEOGRAPHIC_DATA]) Footlong POS Combo Price: 6.1 23144" at bounding box center [140, 246] width 164 height 48
click at [157, 483] on div at bounding box center [784, 371] width 1568 height 743
click at [165, 722] on button "Add Total Price Layer" at bounding box center [140, 719] width 174 height 24
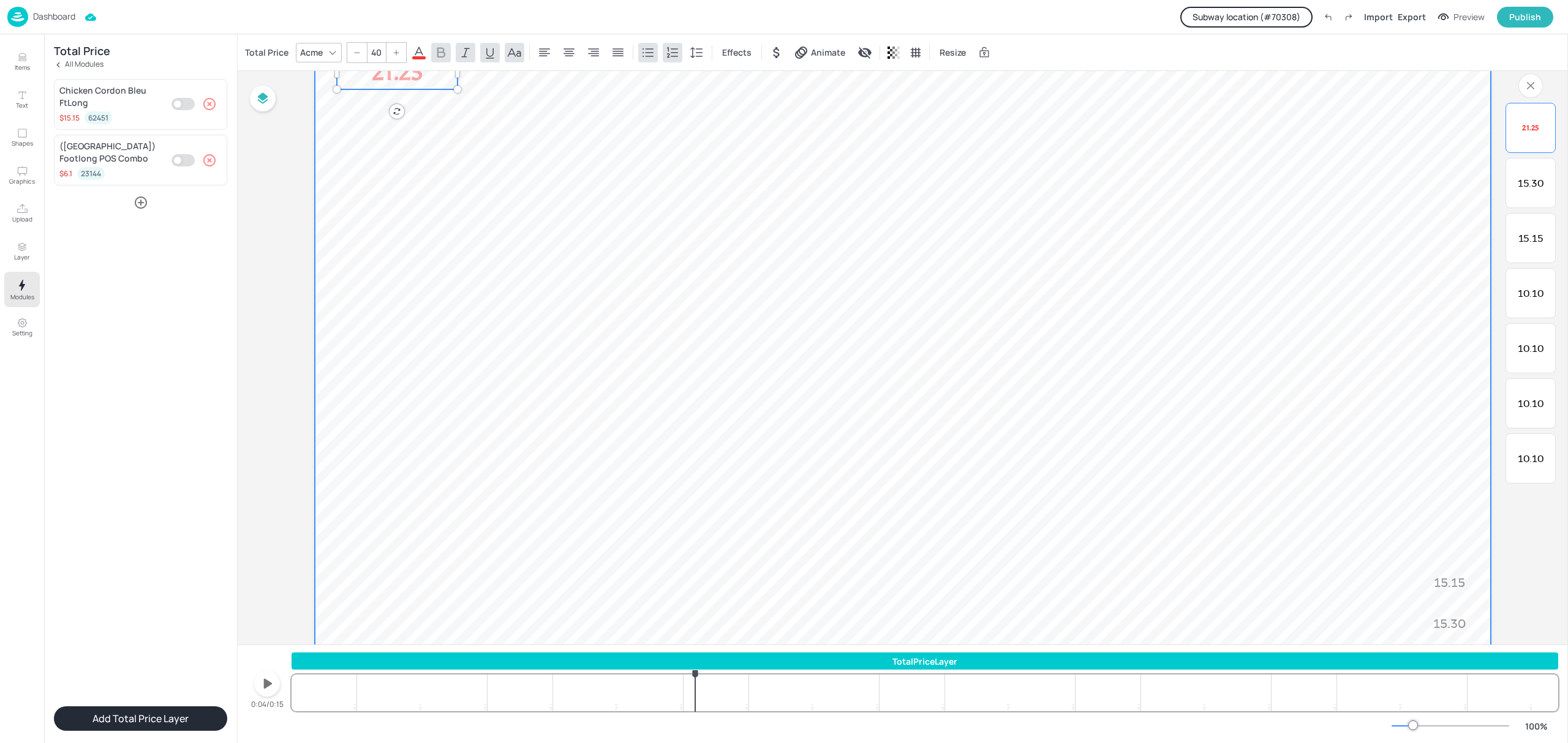
scroll to position [0, 0]
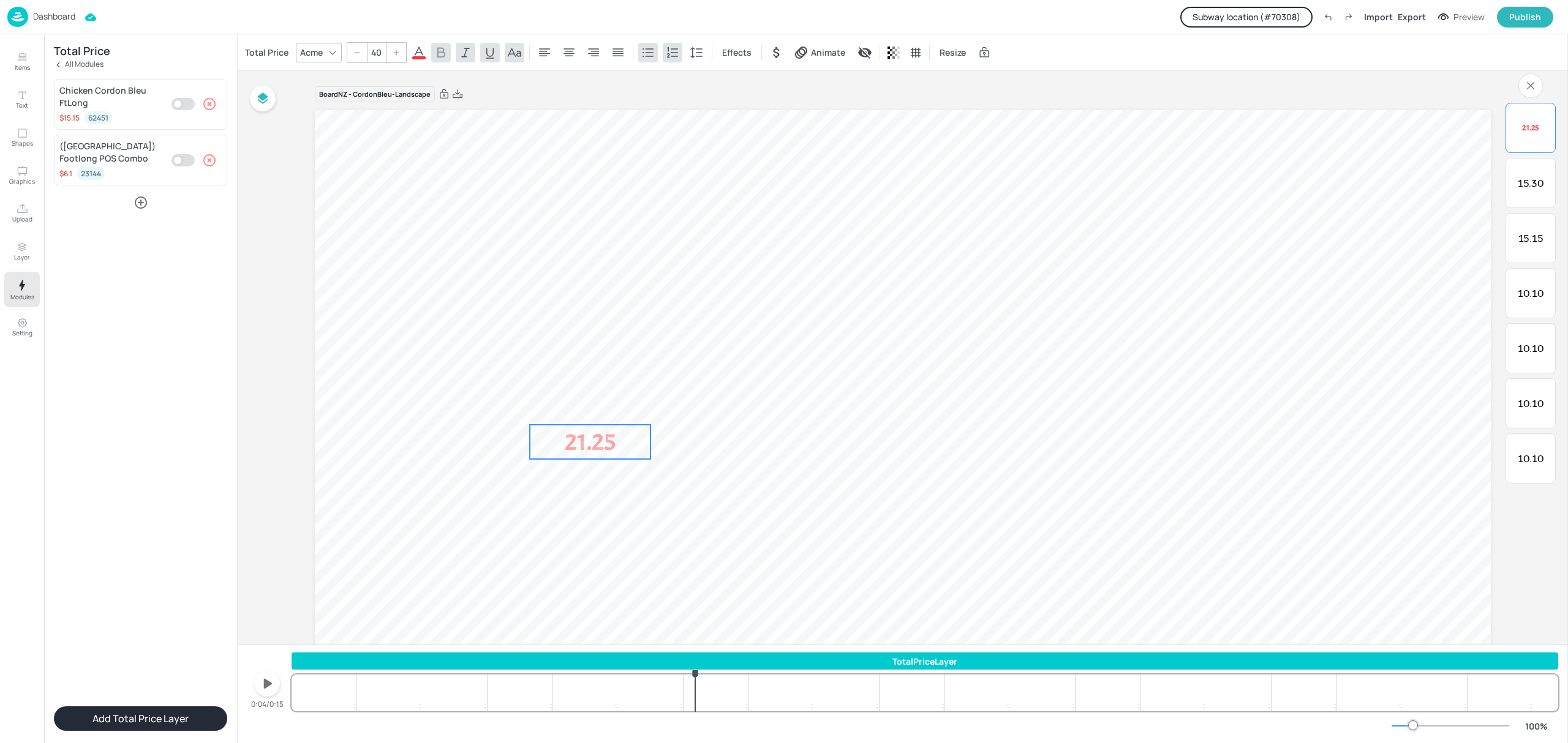
drag, startPoint x: 413, startPoint y: 143, endPoint x: 606, endPoint y: 436, distance: 350.9
click at [606, 436] on p "21.25" at bounding box center [591, 442] width 121 height 35
drag, startPoint x: 652, startPoint y: 444, endPoint x: 581, endPoint y: 441, distance: 71.1
click at [581, 441] on div at bounding box center [579, 458] width 9 height 68
click at [329, 54] on icon at bounding box center [332, 52] width 9 height 9
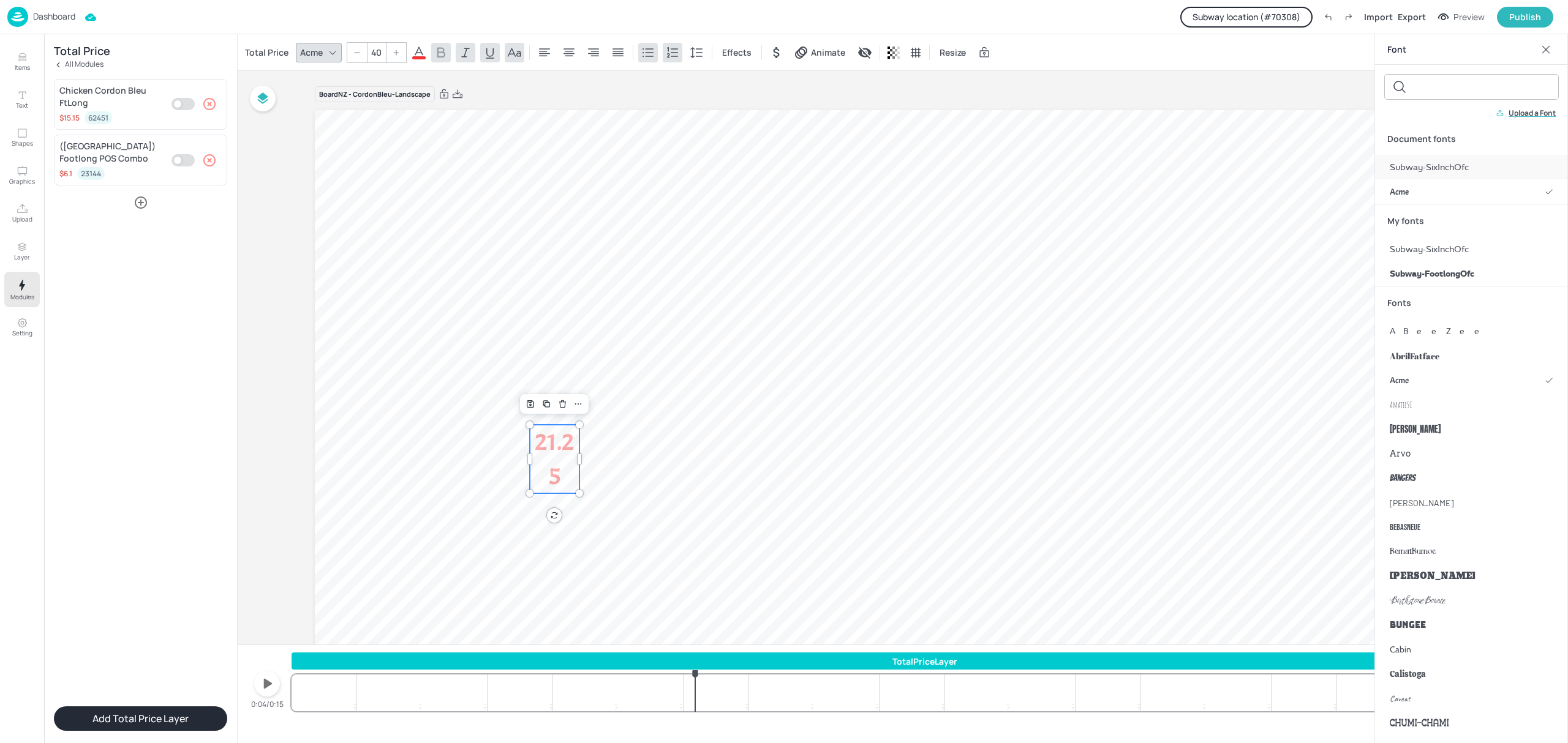
click at [1432, 169] on span "Subway-SixInchOfc" at bounding box center [1430, 167] width 79 height 13
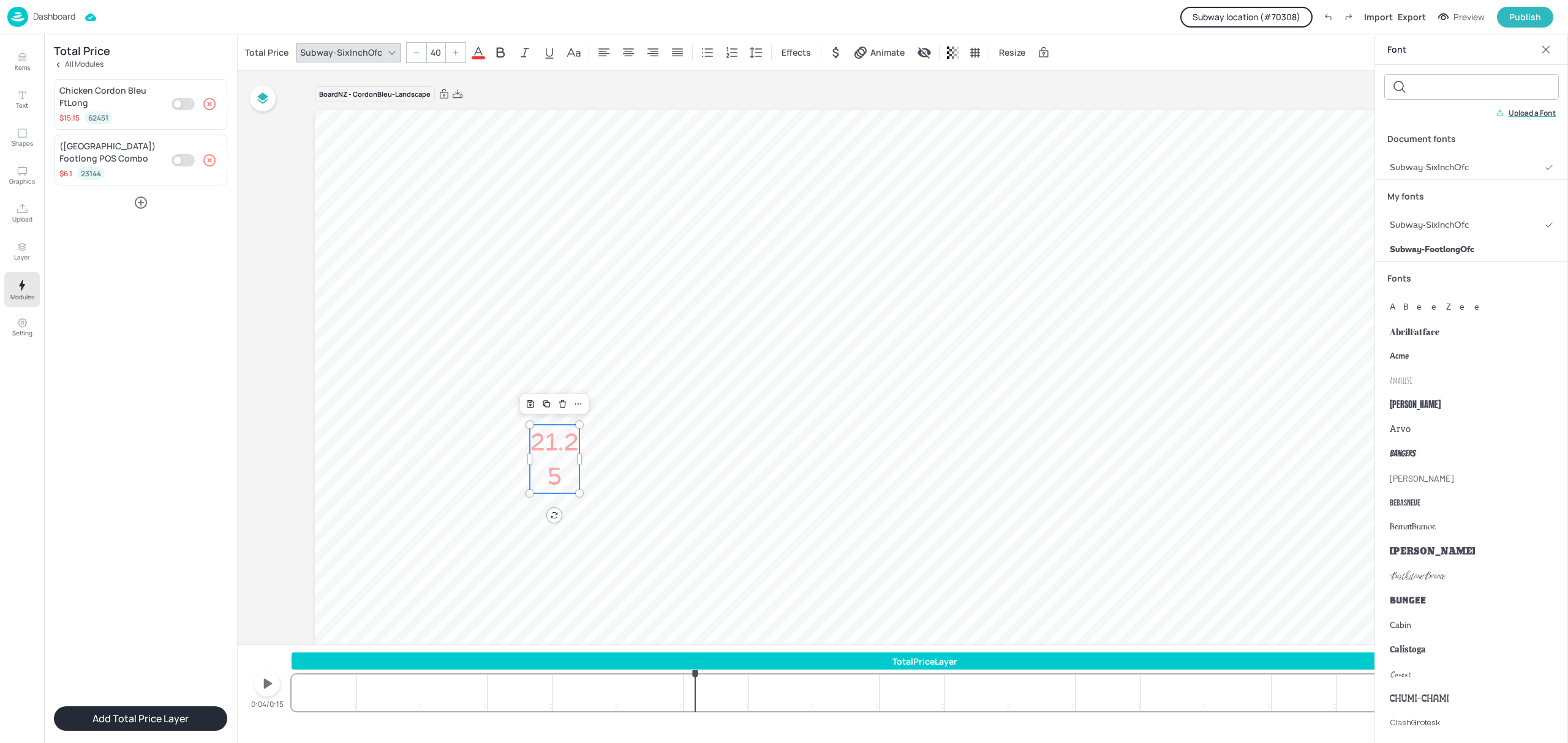
click at [433, 52] on input "40" at bounding box center [436, 53] width 17 height 20
type input "20"
click at [478, 50] on icon at bounding box center [478, 52] width 11 height 11
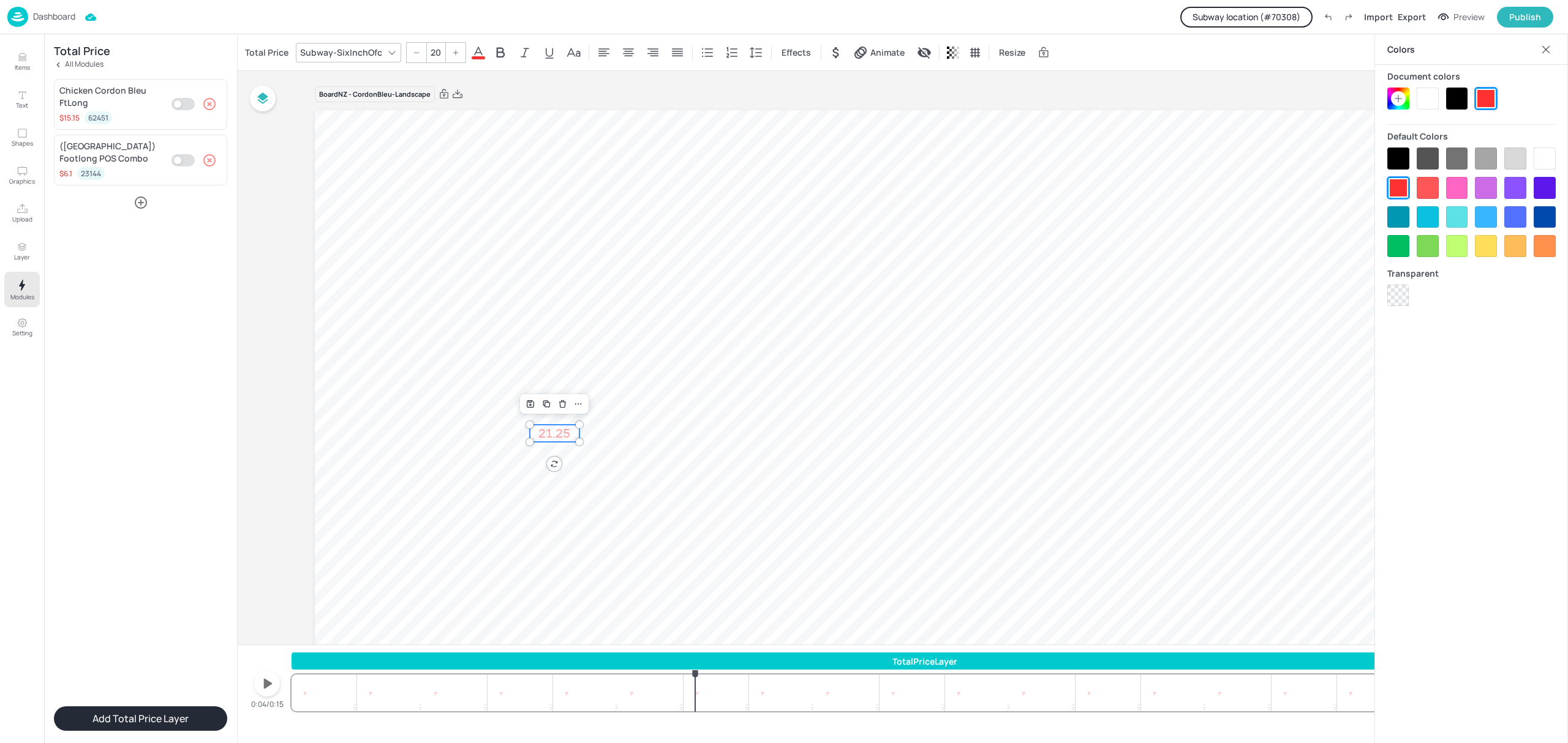
click at [1458, 101] on div at bounding box center [1457, 98] width 22 height 22
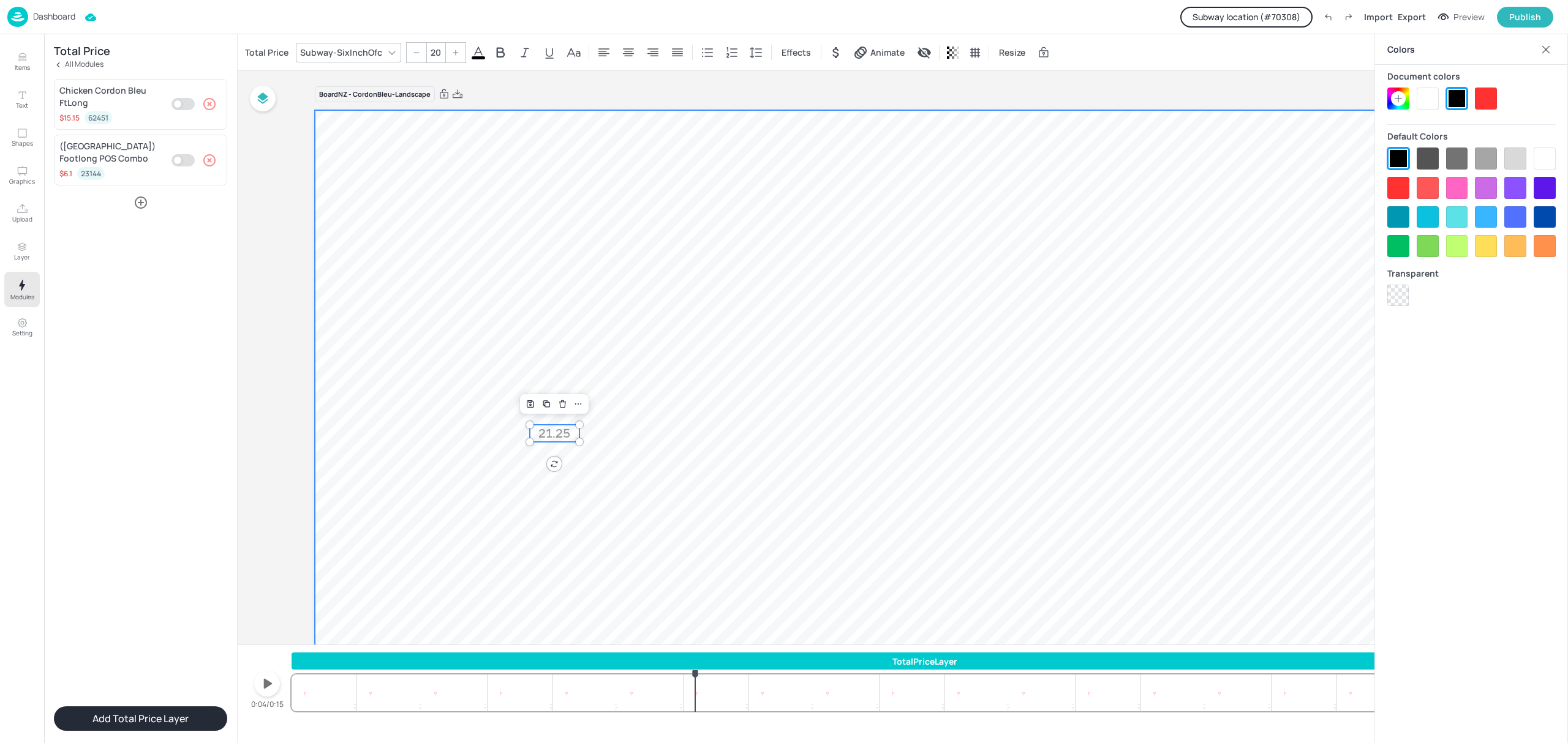
click at [729, 405] on video at bounding box center [903, 441] width 1176 height 661
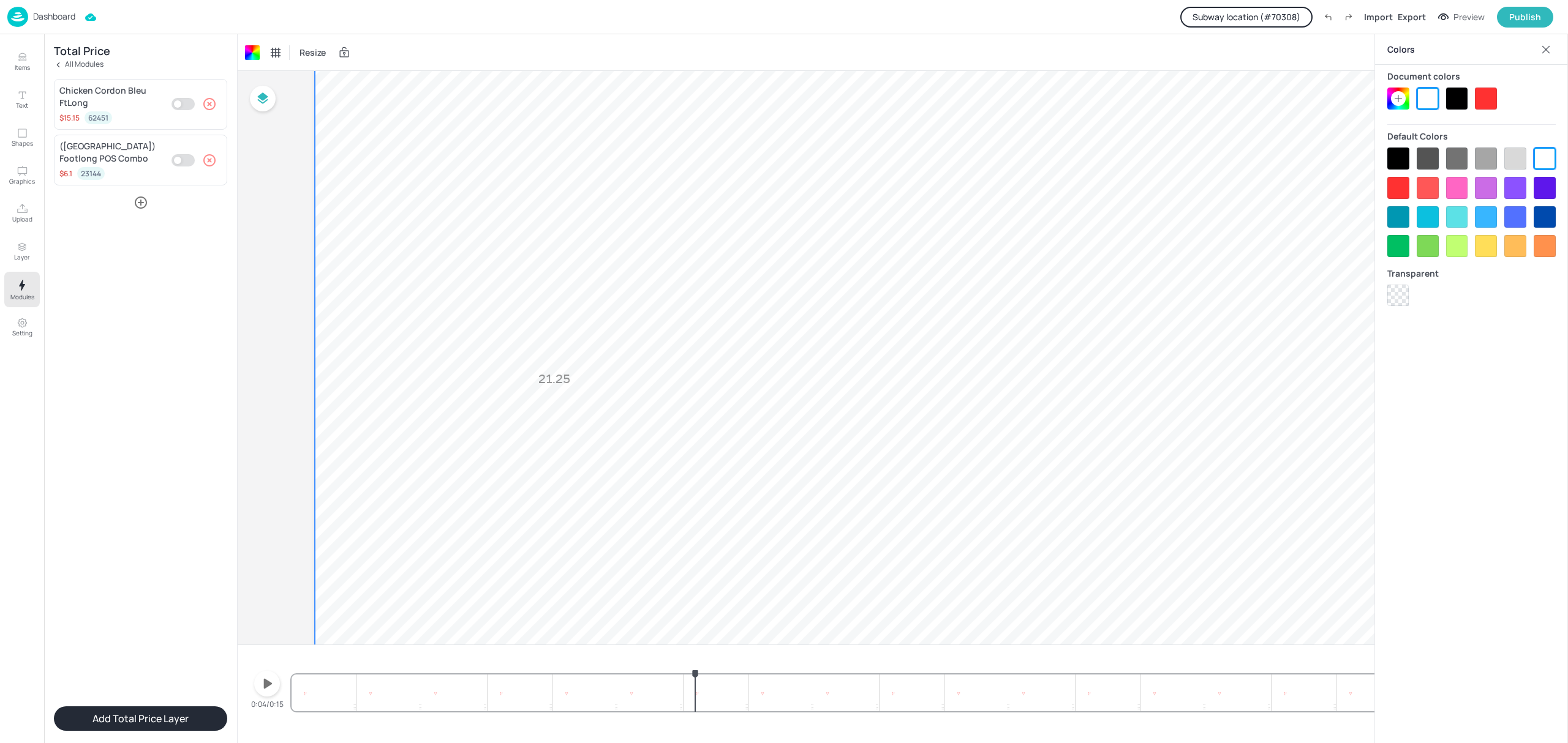
scroll to position [81, 0]
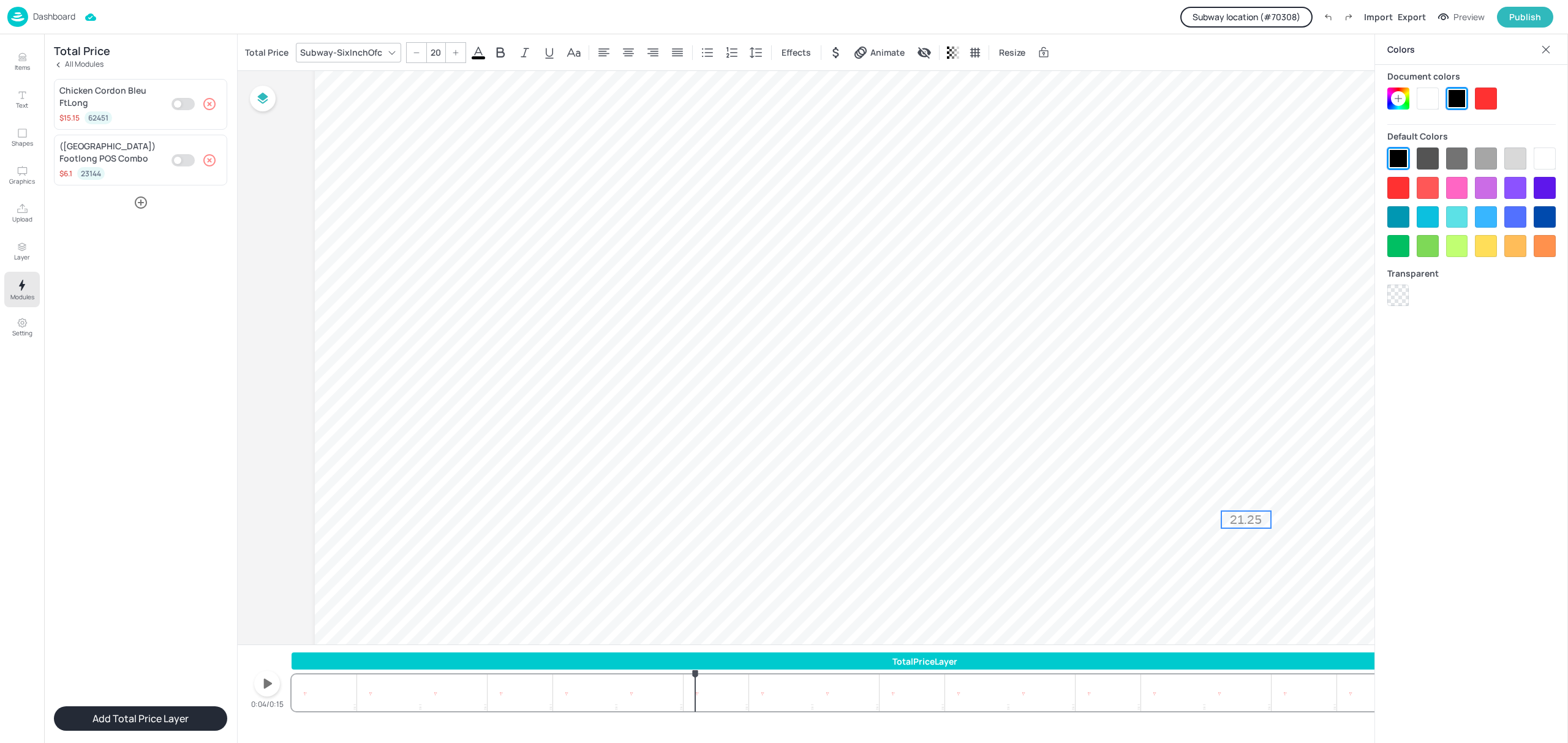
drag, startPoint x: 547, startPoint y: 350, endPoint x: 1238, endPoint y: 518, distance: 711.1
click at [1238, 518] on p "21.25" at bounding box center [1246, 519] width 49 height 17
